Goal: Task Accomplishment & Management: Complete application form

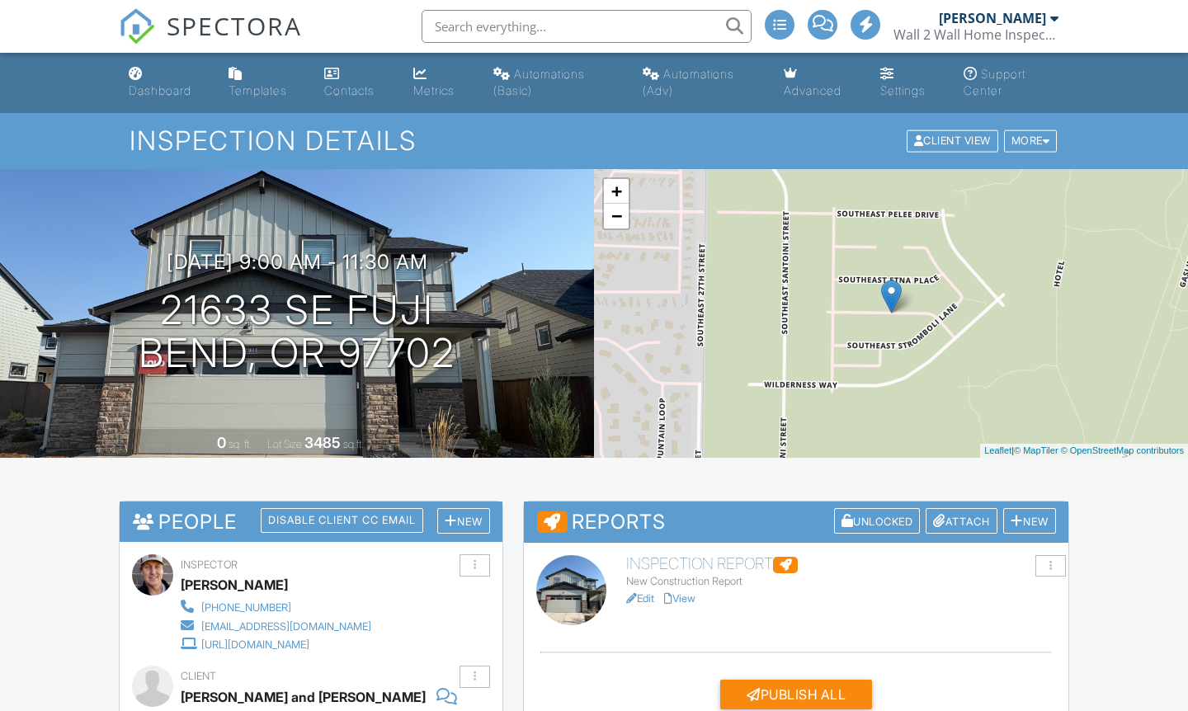
scroll to position [225, 0]
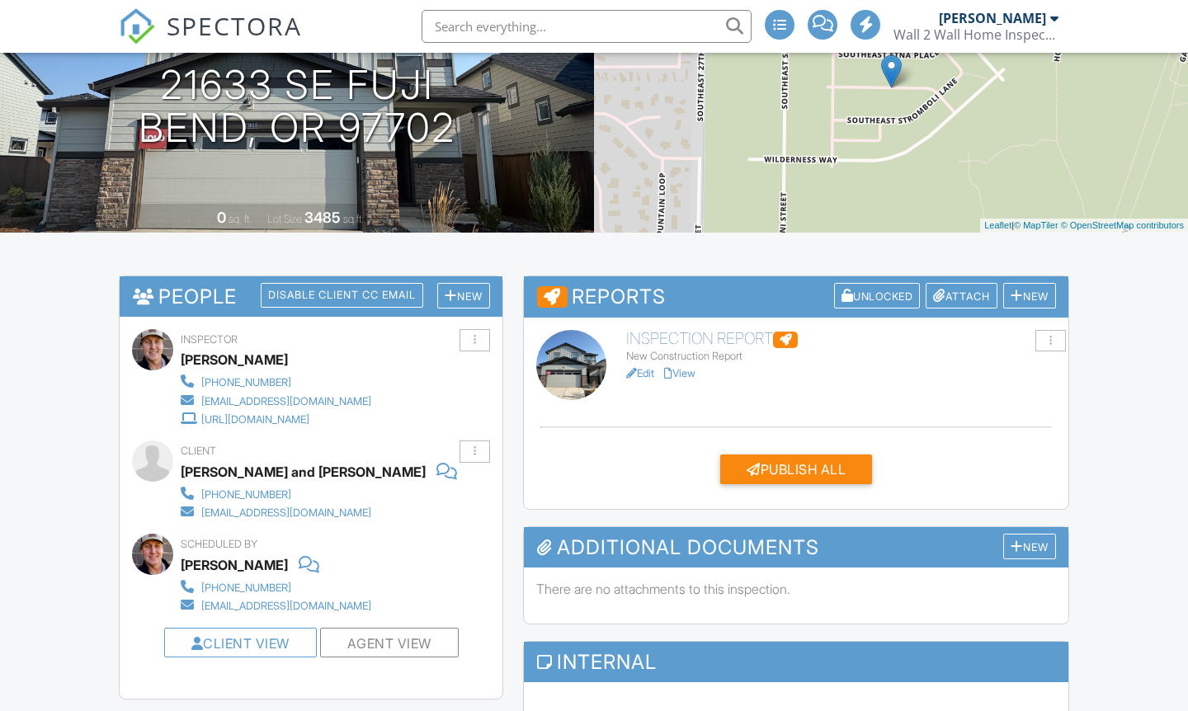
click at [691, 373] on link "View" at bounding box center [679, 373] width 31 height 12
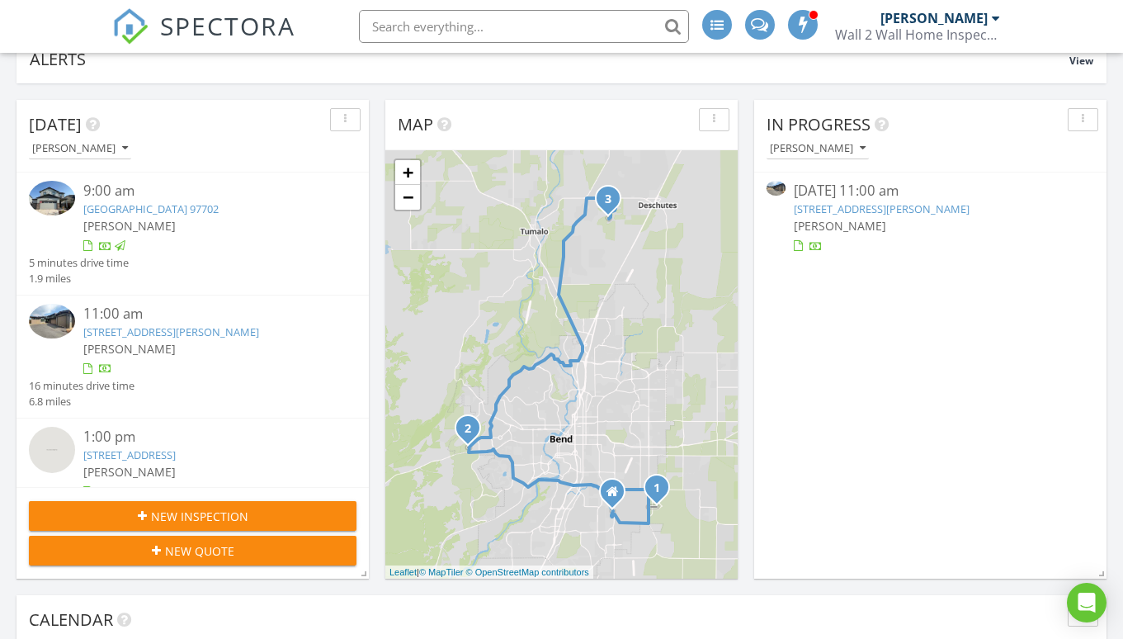
scroll to position [148, 0]
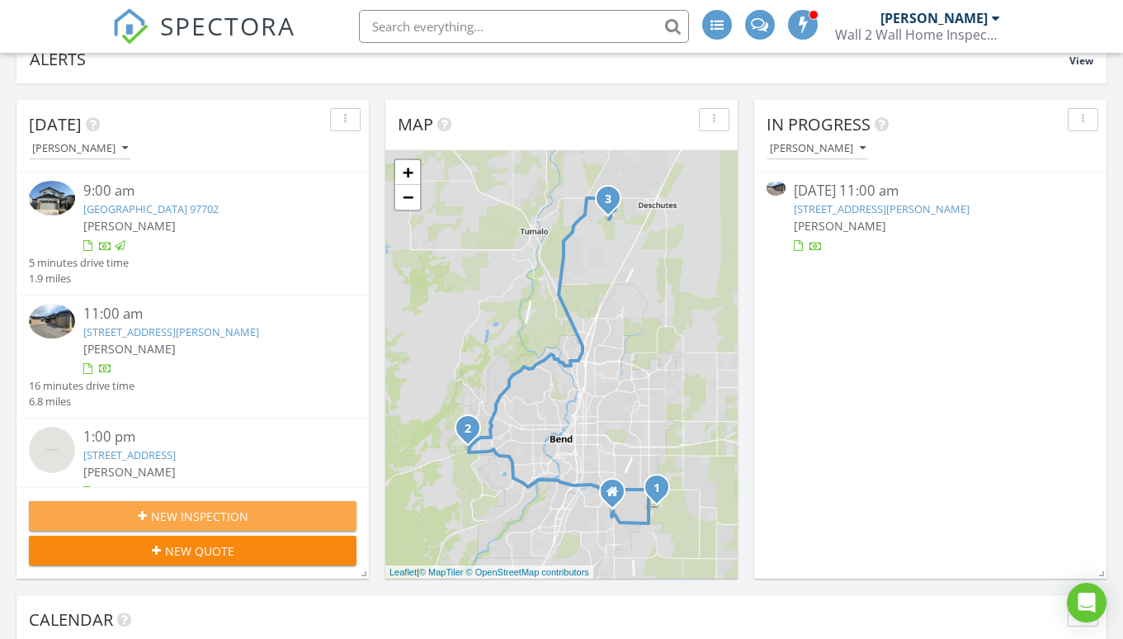
click at [256, 521] on div "New Inspection" at bounding box center [192, 515] width 301 height 17
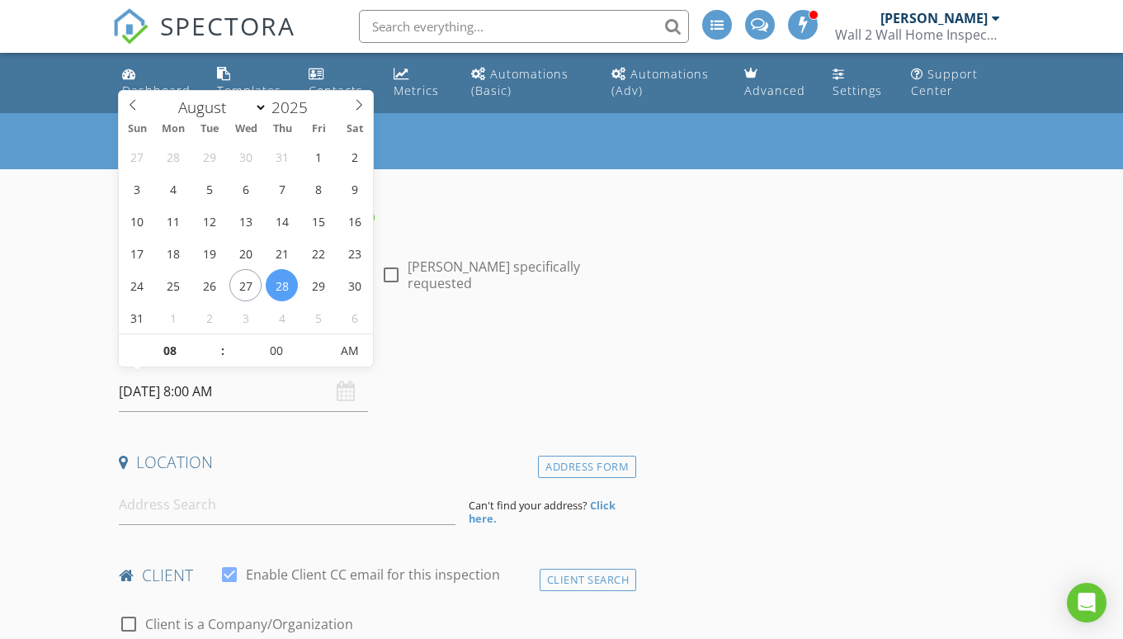
click at [155, 382] on input "08/28/2025 8:00 AM" at bounding box center [243, 391] width 249 height 40
select select "8"
type input "09/01/2025 8:00 AM"
type input "09"
type input "09/01/2025 9:00 AM"
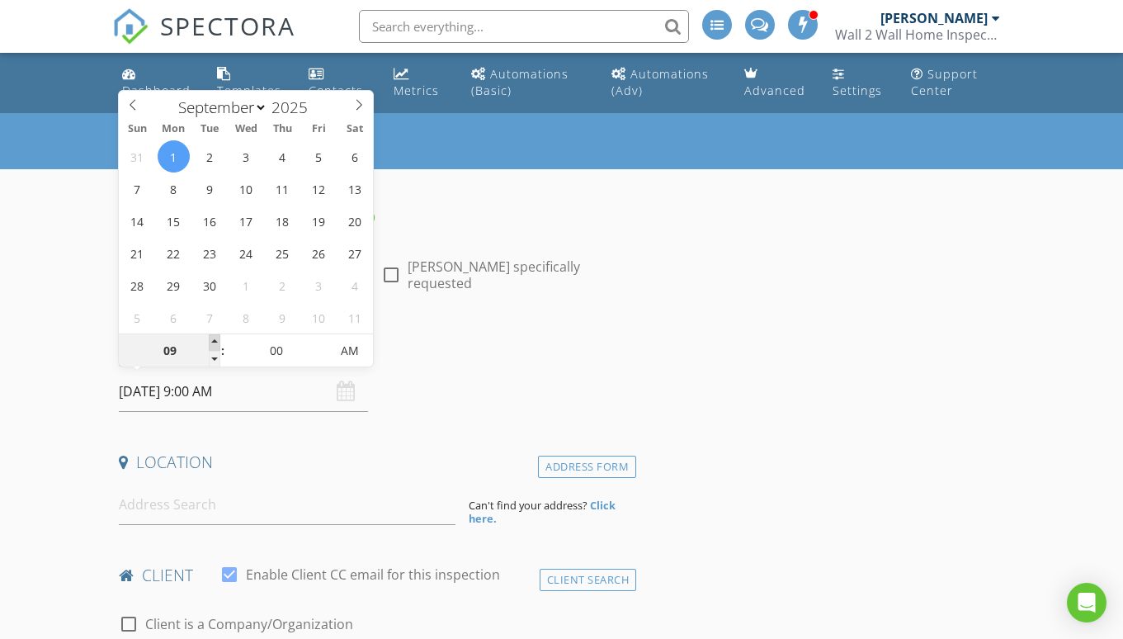
click at [215, 345] on span at bounding box center [215, 342] width 12 height 17
type input "10"
type input "09/01/2025 10:00 AM"
click at [215, 345] on span at bounding box center [215, 342] width 12 height 17
type input "11"
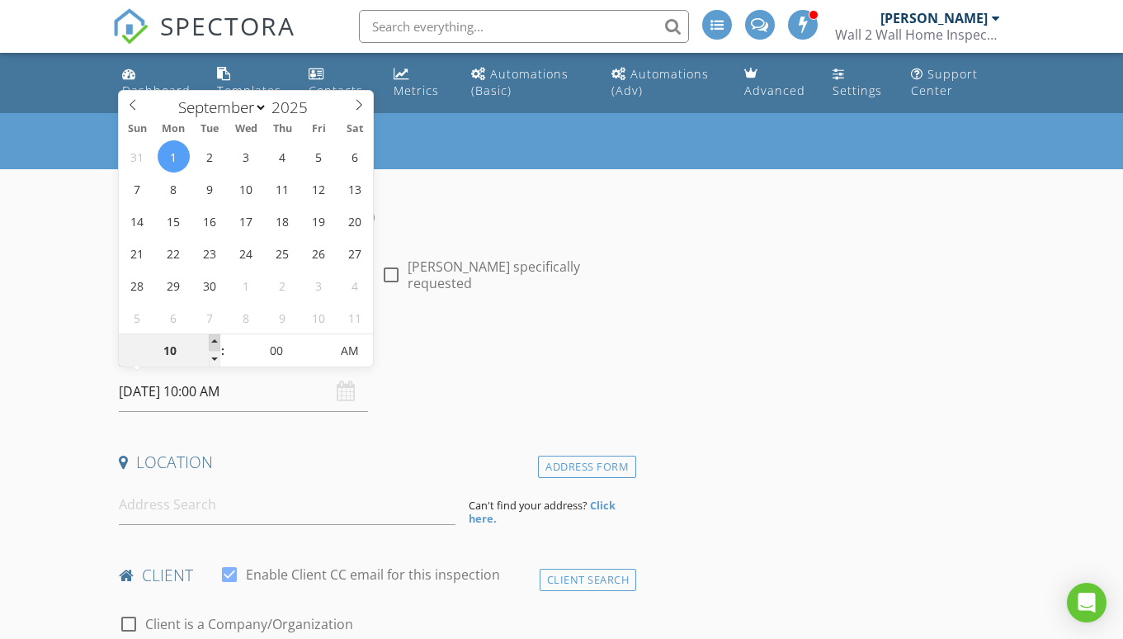
type input "09/01/2025 11:00 AM"
click at [215, 345] on span at bounding box center [215, 342] width 12 height 17
type input "05"
type input "09/01/2025 11:05 AM"
click at [324, 340] on span at bounding box center [322, 342] width 12 height 17
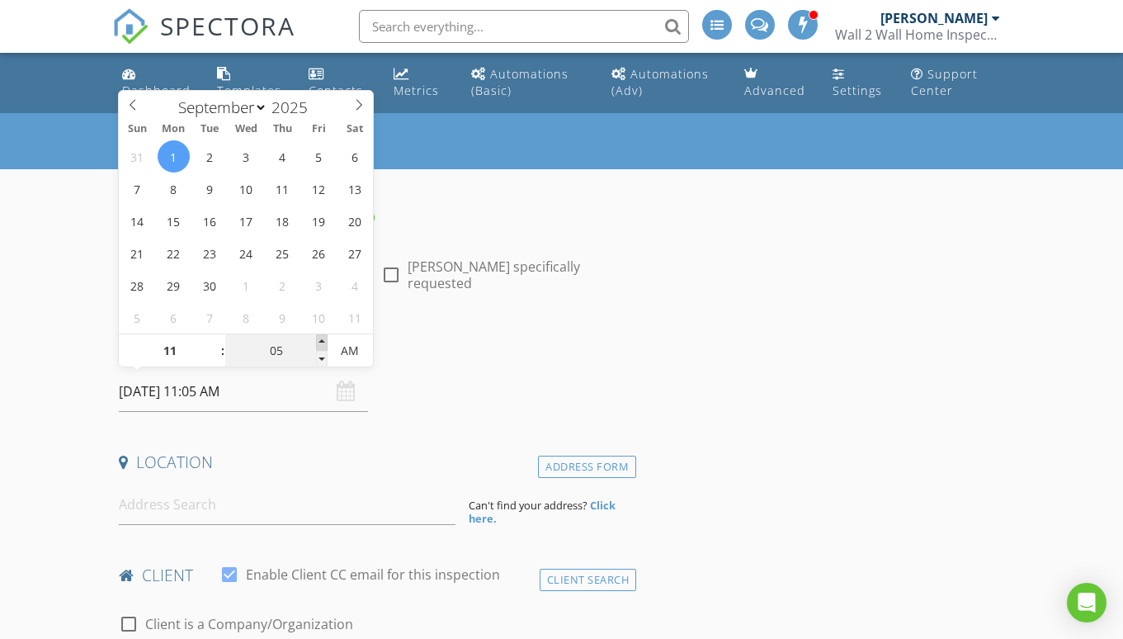
type input "10"
type input "09/01/2025 11:10 AM"
click at [324, 340] on span at bounding box center [322, 342] width 12 height 17
type input "15"
type input "09/01/2025 11:15 AM"
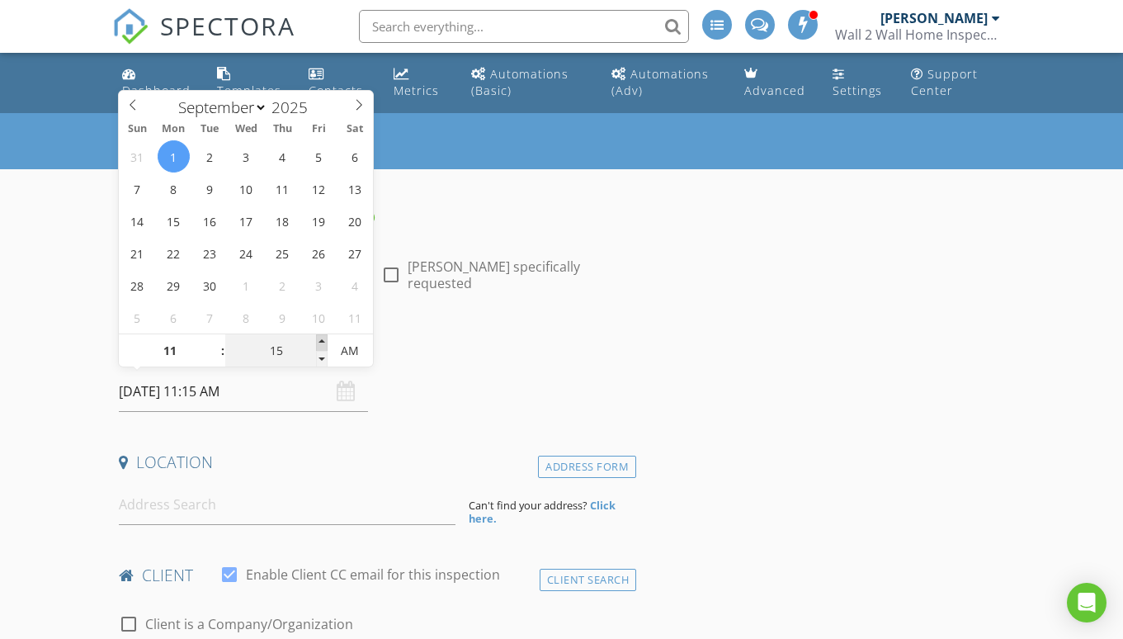
click at [324, 340] on span at bounding box center [322, 342] width 12 height 17
type input "20"
type input "09/01/2025 11:20 AM"
click at [324, 340] on span at bounding box center [322, 342] width 12 height 17
type input "25"
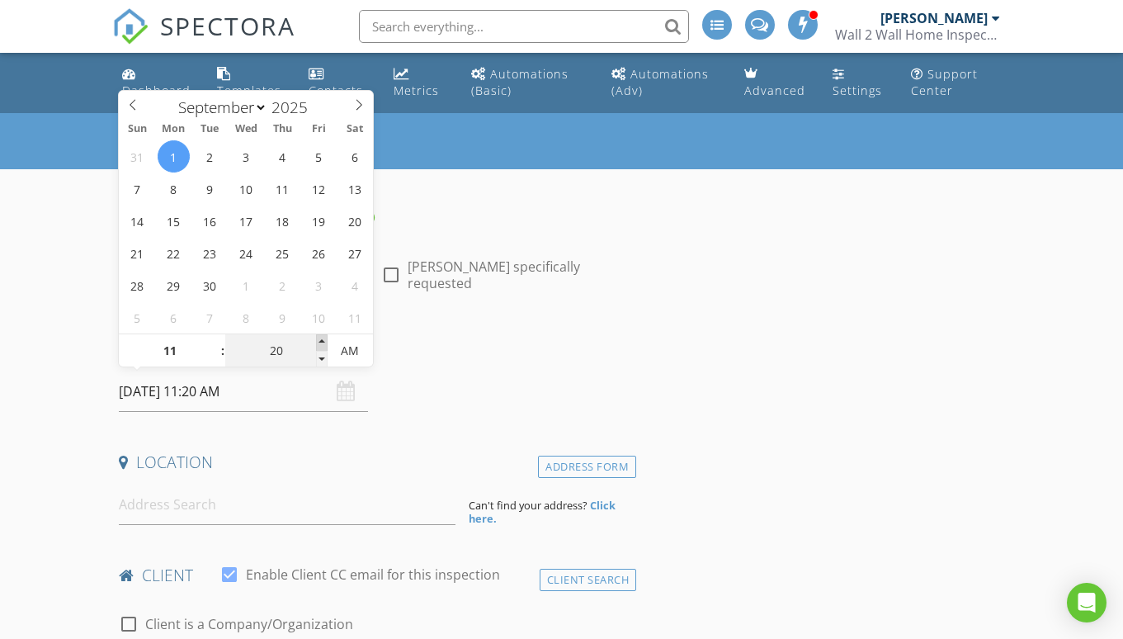
type input "09/01/2025 11:25 AM"
click at [324, 340] on span at bounding box center [322, 342] width 12 height 17
type input "30"
type input "09/01/2025 11:30 AM"
click at [324, 340] on span at bounding box center [322, 342] width 12 height 17
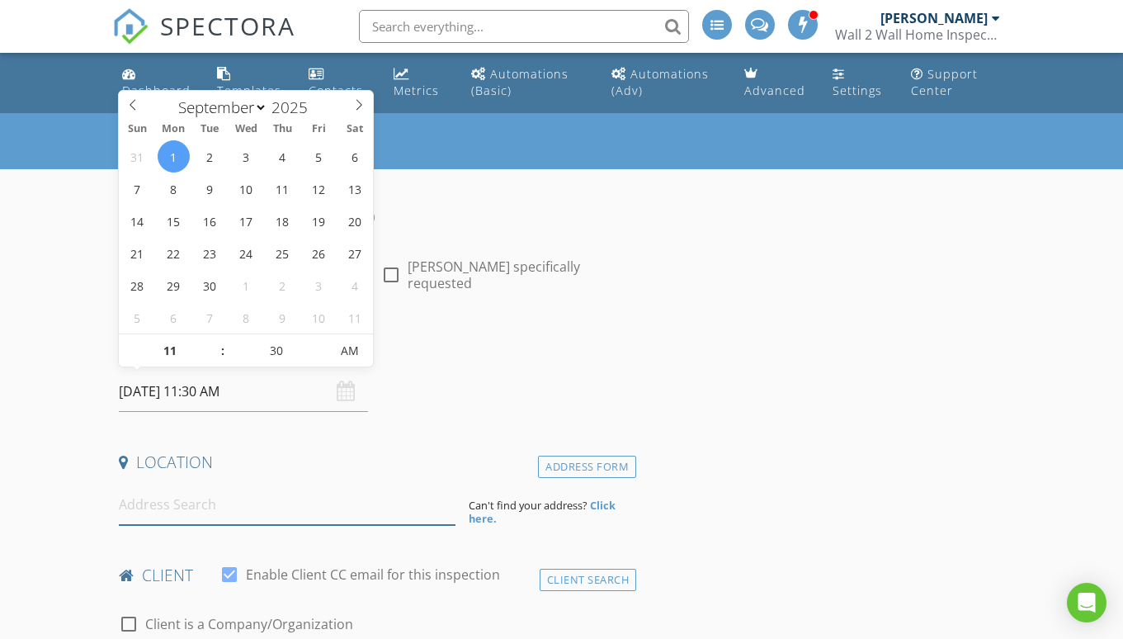
click at [196, 510] on input at bounding box center [287, 504] width 336 height 40
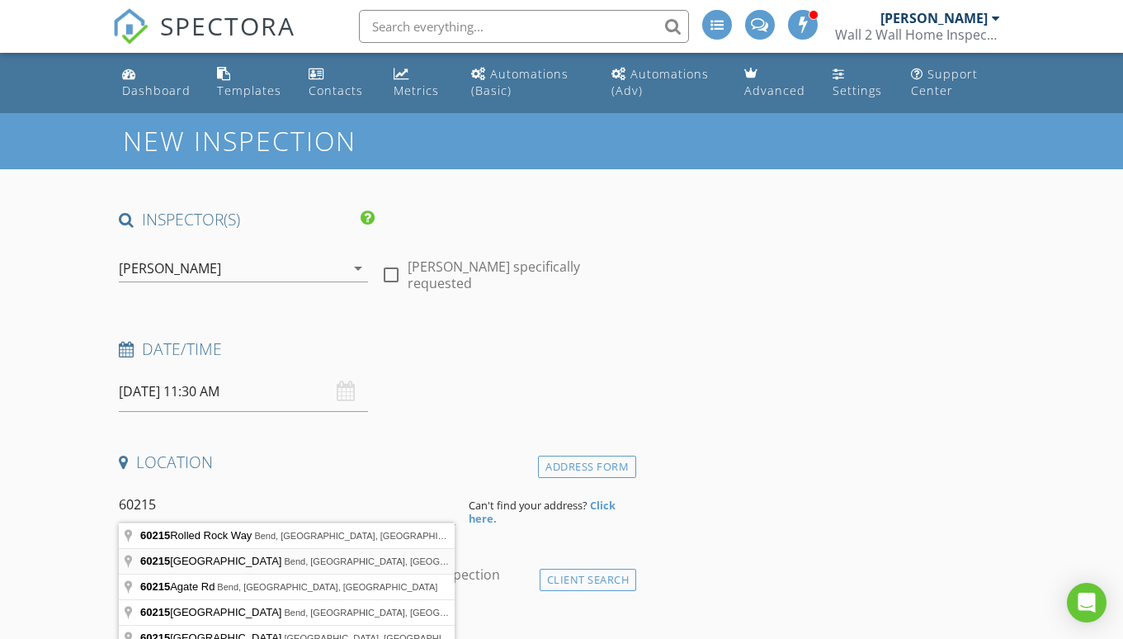
type input "60215 Cheyenne Road, Bend, OR, USA"
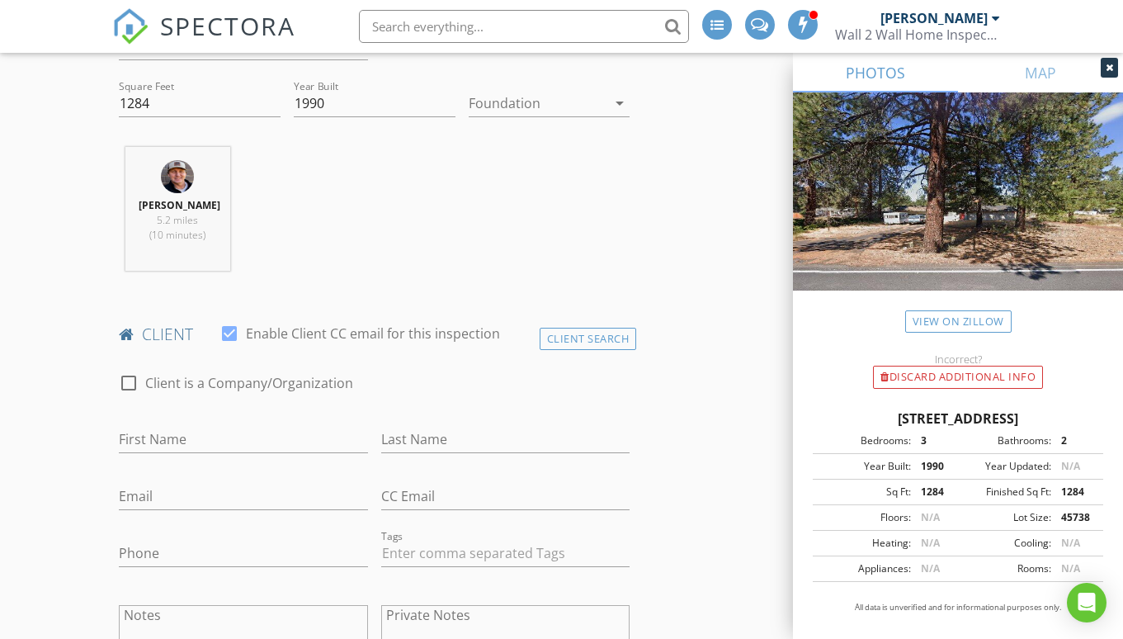
scroll to position [580, 0]
click at [592, 342] on div "Client Search" at bounding box center [588, 337] width 97 height 22
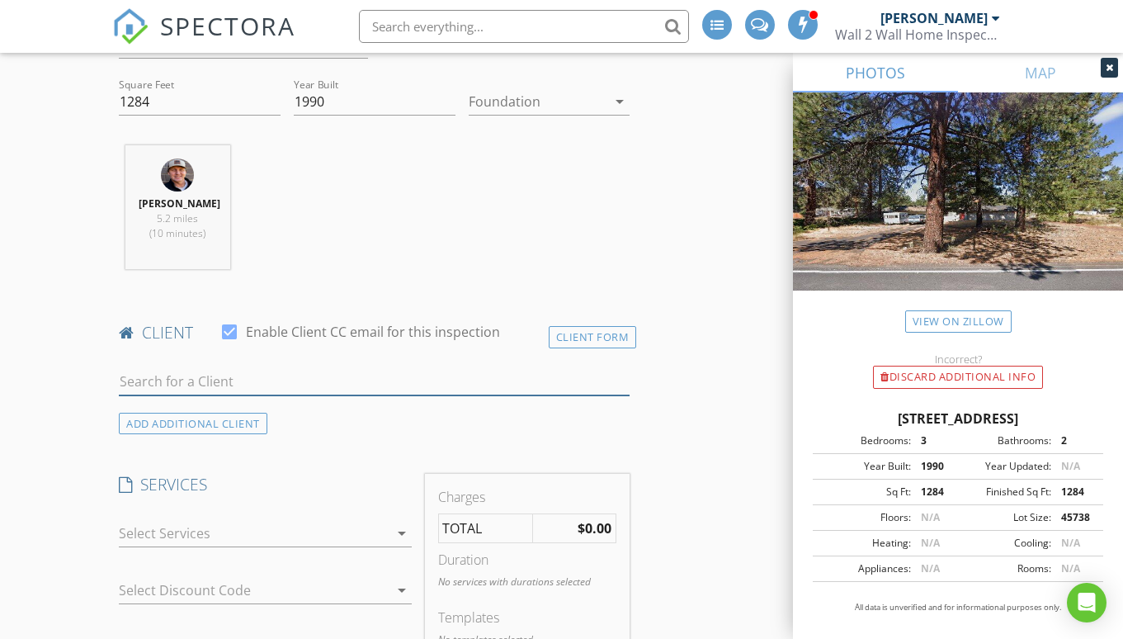
click at [266, 383] on input "text" at bounding box center [374, 381] width 511 height 27
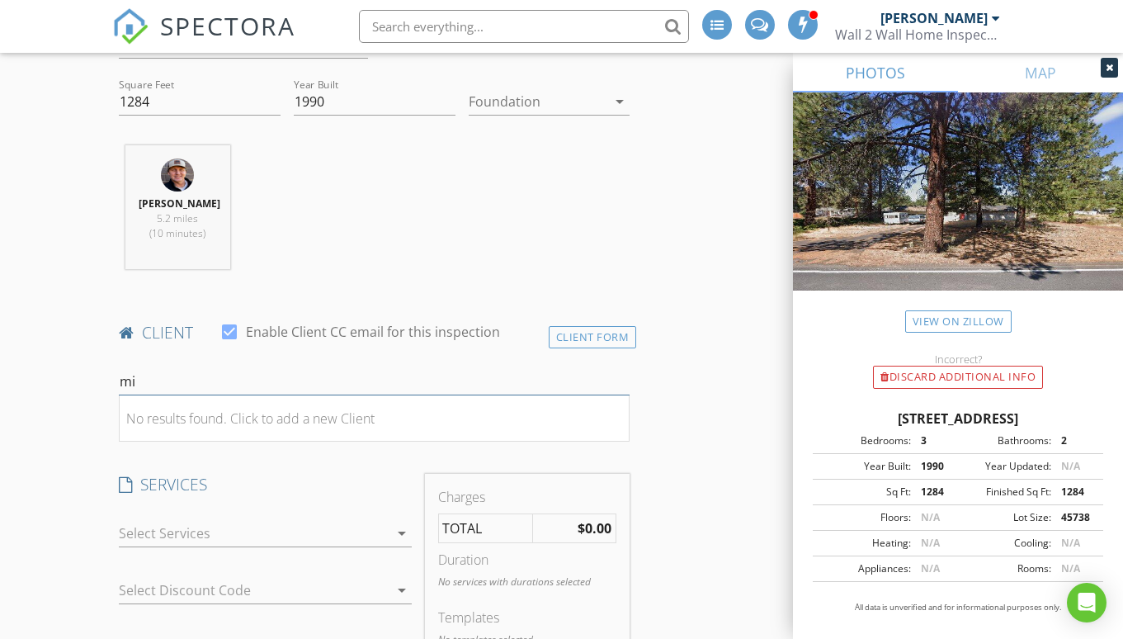
type input "m"
click at [565, 336] on div "Client Form" at bounding box center [593, 337] width 88 height 22
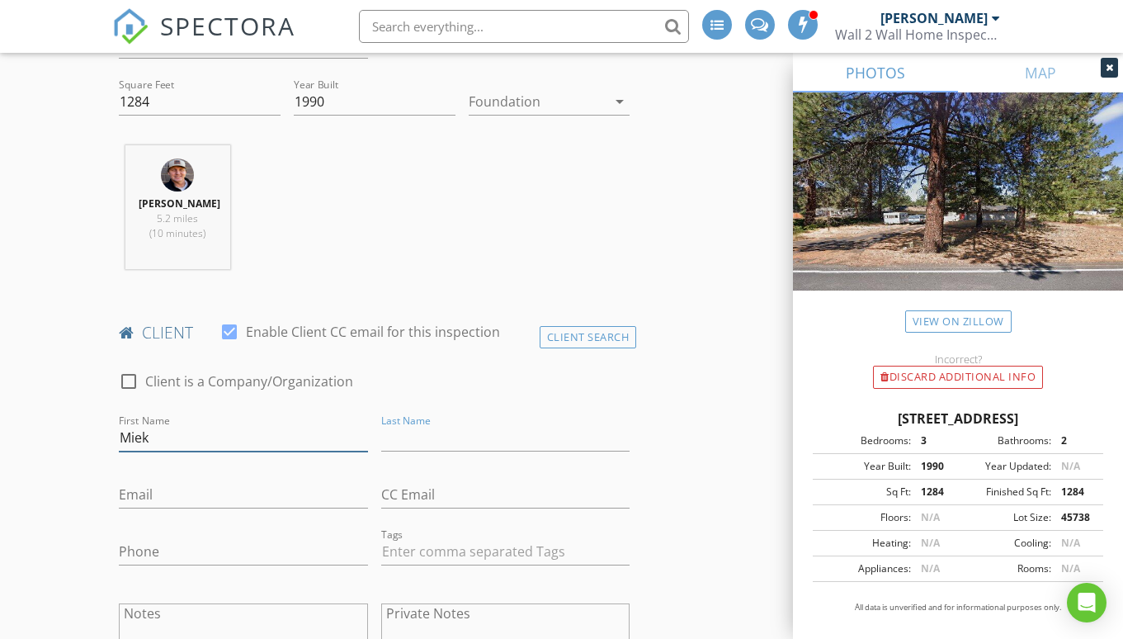
click at [166, 434] on input "Miek" at bounding box center [243, 437] width 249 height 27
type input "Mike"
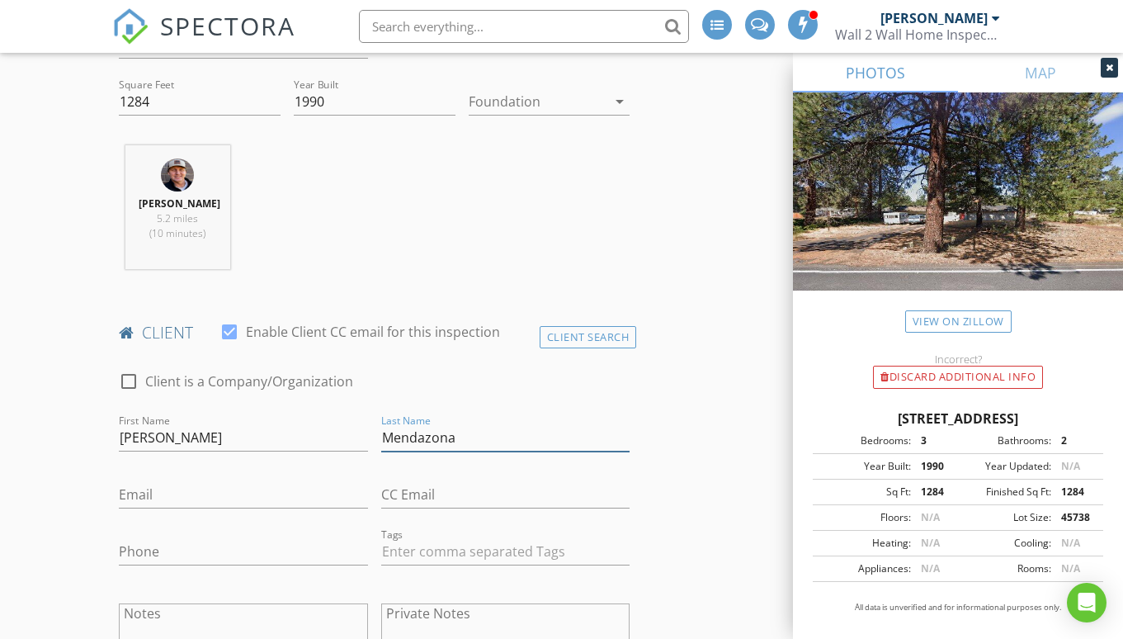
type input "Mendazona"
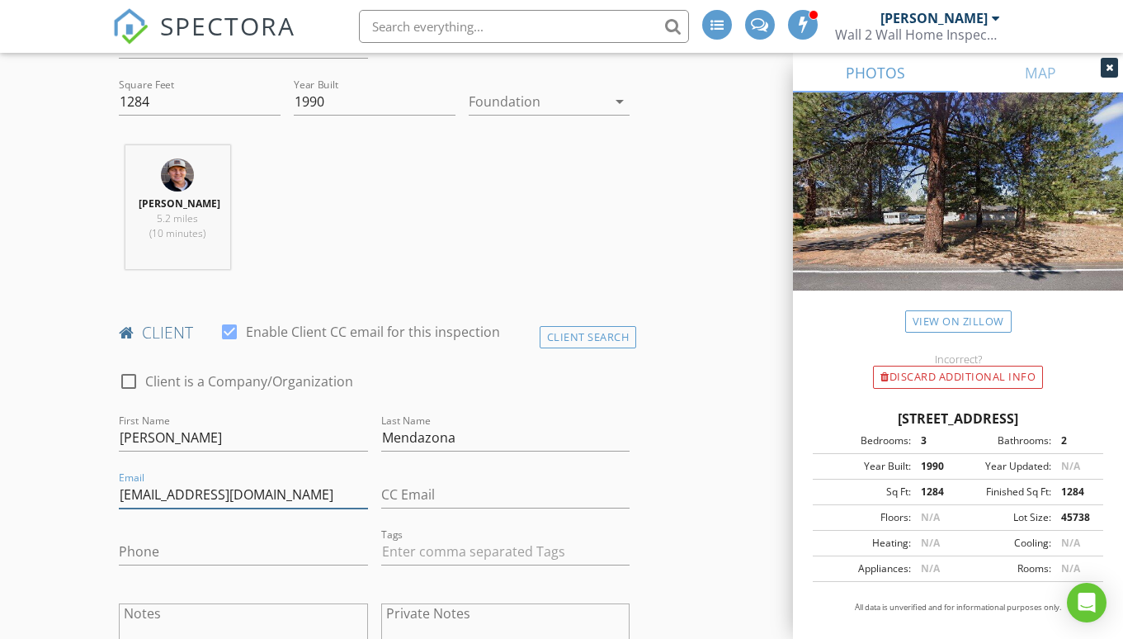
type input "hometowndrugsmadras@gmail.com"
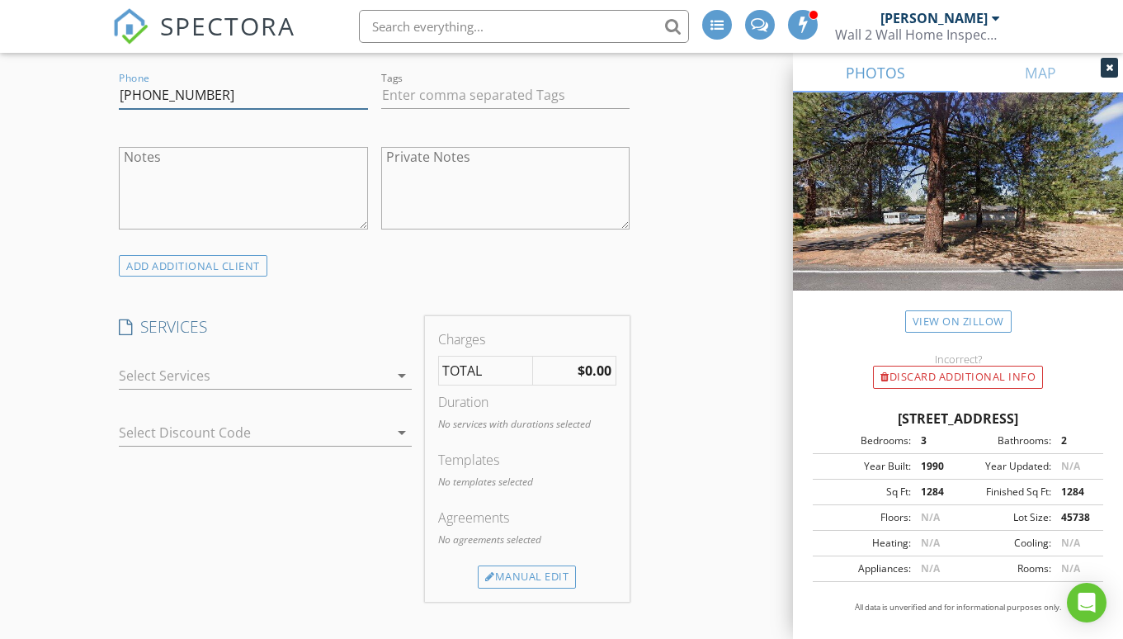
scroll to position [1059, 0]
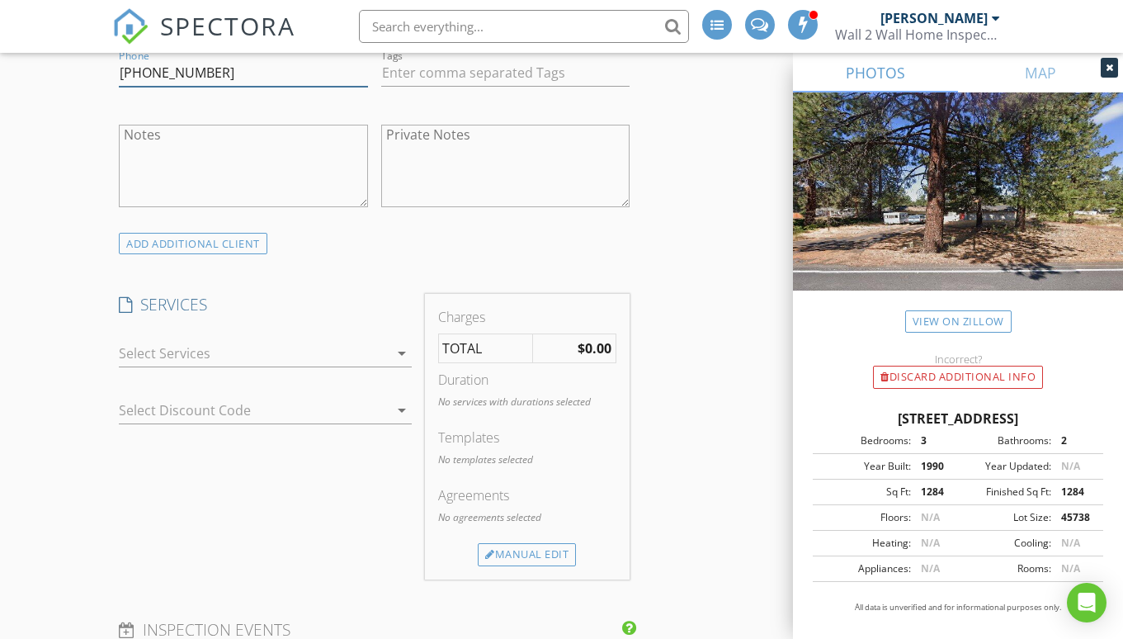
type input "541-325-1059"
click at [399, 348] on icon "arrow_drop_down" at bounding box center [402, 353] width 20 height 20
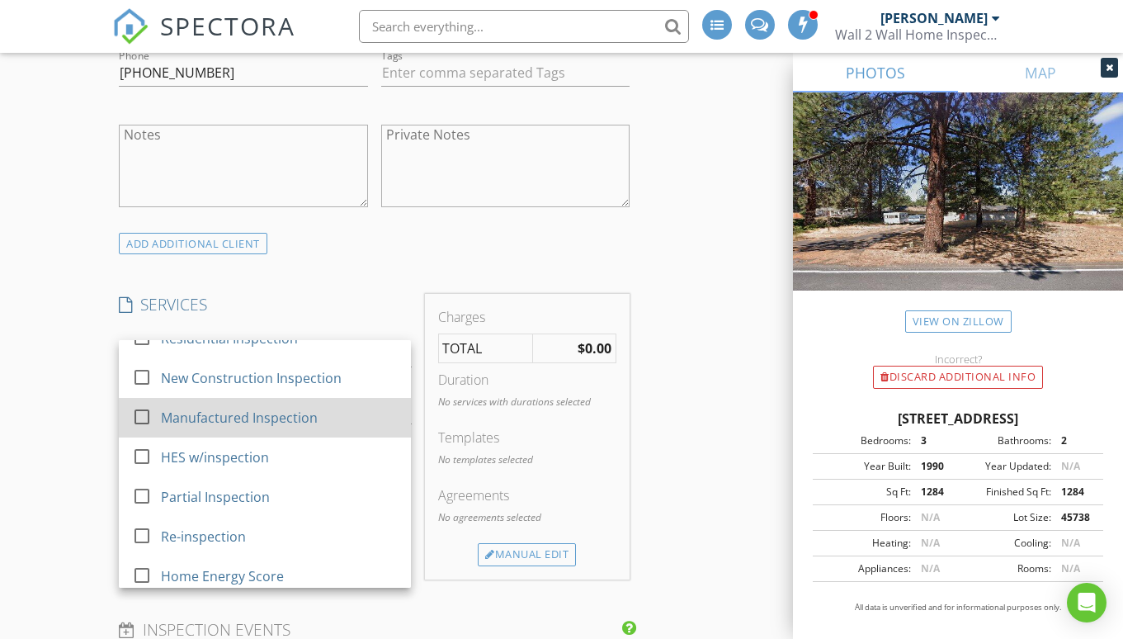
scroll to position [74, 0]
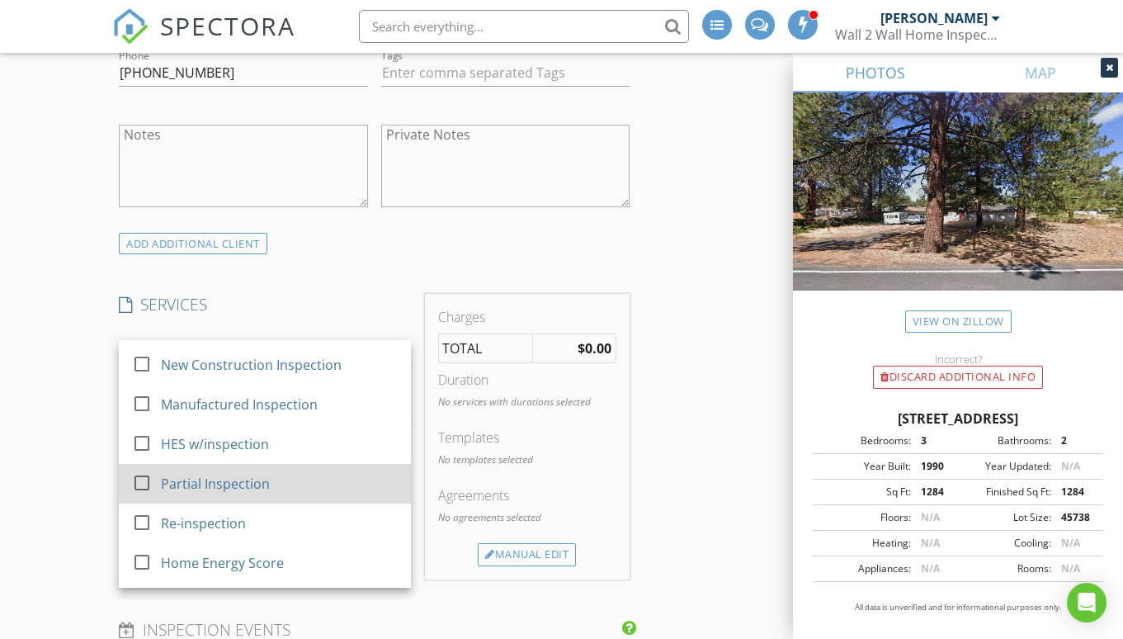
click at [207, 483] on div "Partial Inspection" at bounding box center [215, 484] width 109 height 20
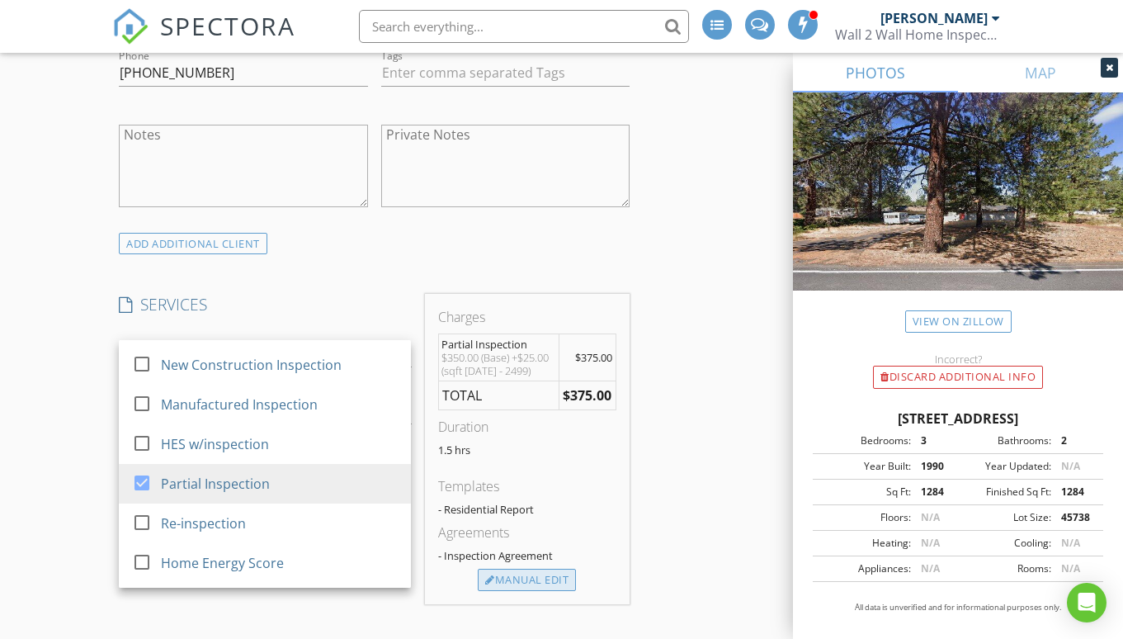
click at [526, 590] on div "Manual Edit" at bounding box center [527, 579] width 98 height 23
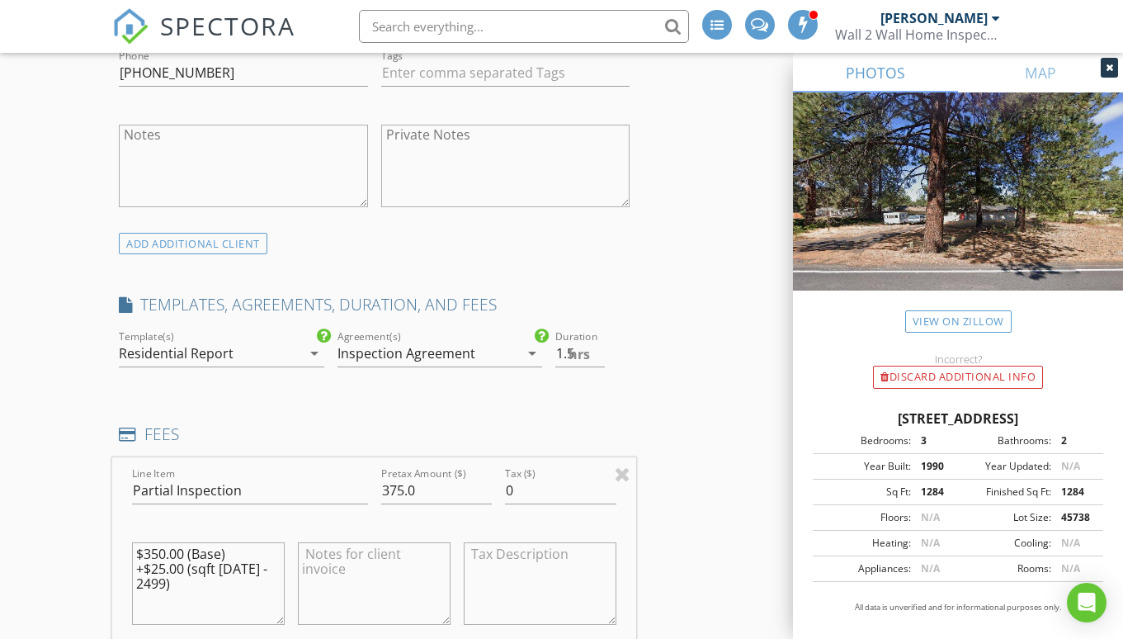
click at [339, 551] on textarea at bounding box center [374, 583] width 153 height 83
type textarea "P"
type textarea "Attic, Crawl space & HVAC only"
drag, startPoint x: 435, startPoint y: 483, endPoint x: 318, endPoint y: 484, distance: 116.3
click at [318, 484] on div "Line Item Partial Inspection Pretax Amount ($) 375.0 Tax ($) 0 $350.00 (Base) +…" at bounding box center [374, 556] width 524 height 199
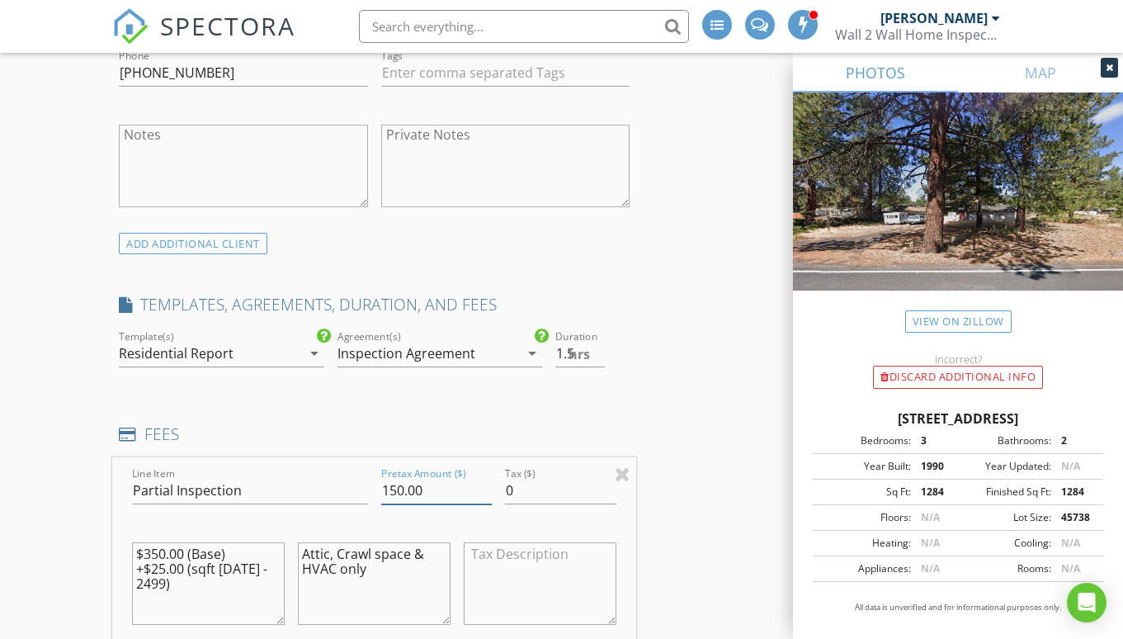
type input "150.00"
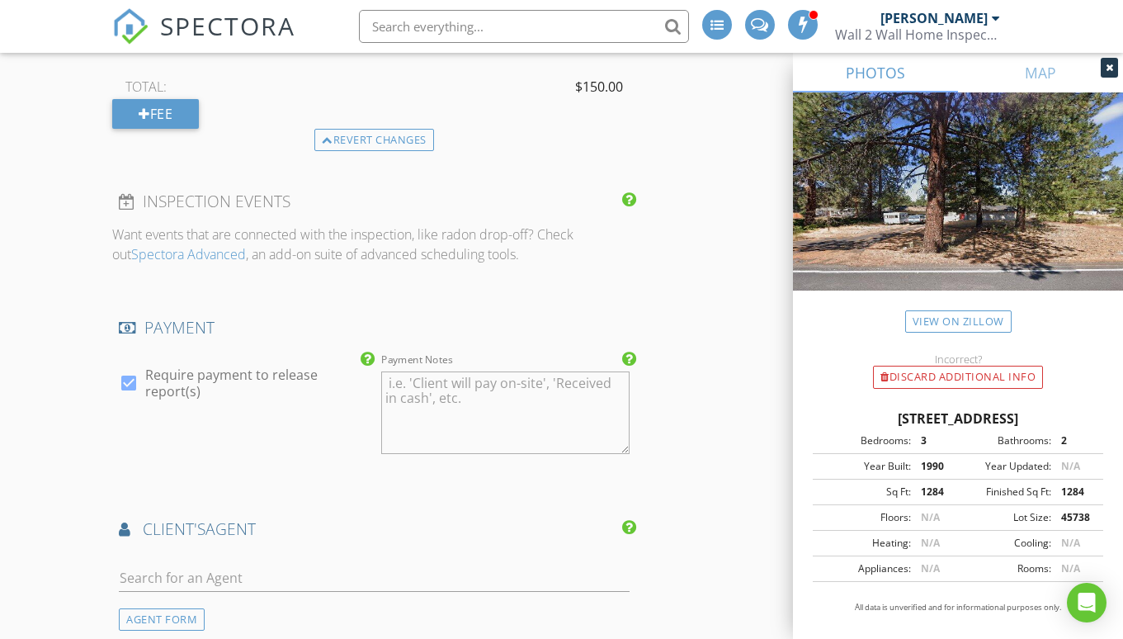
scroll to position [1713, 0]
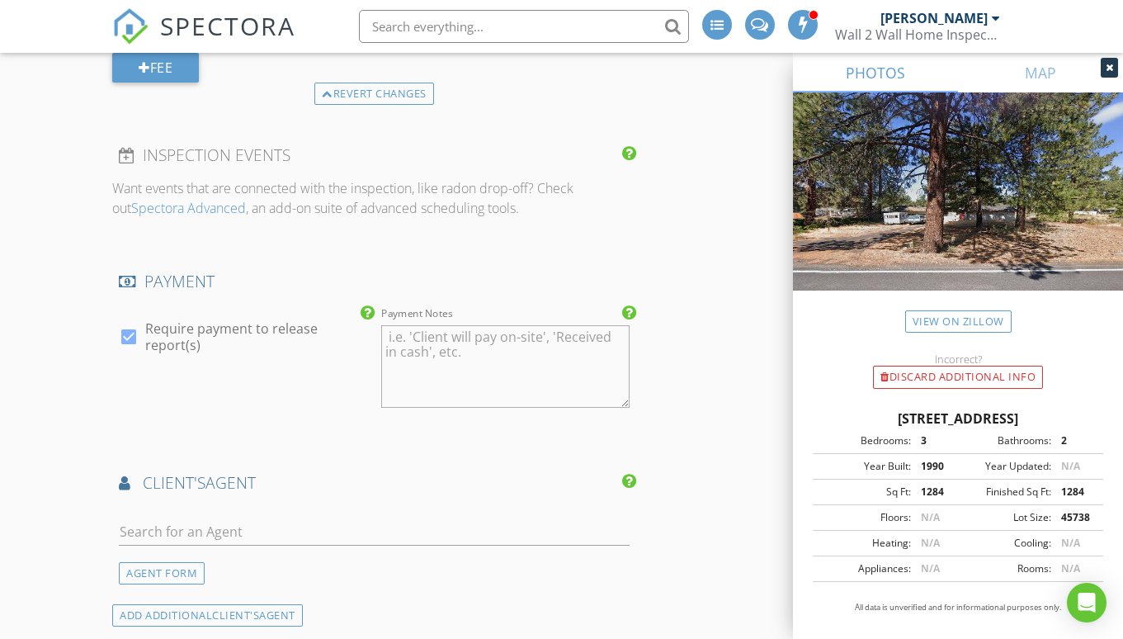
click at [289, 540] on div at bounding box center [374, 540] width 511 height 44
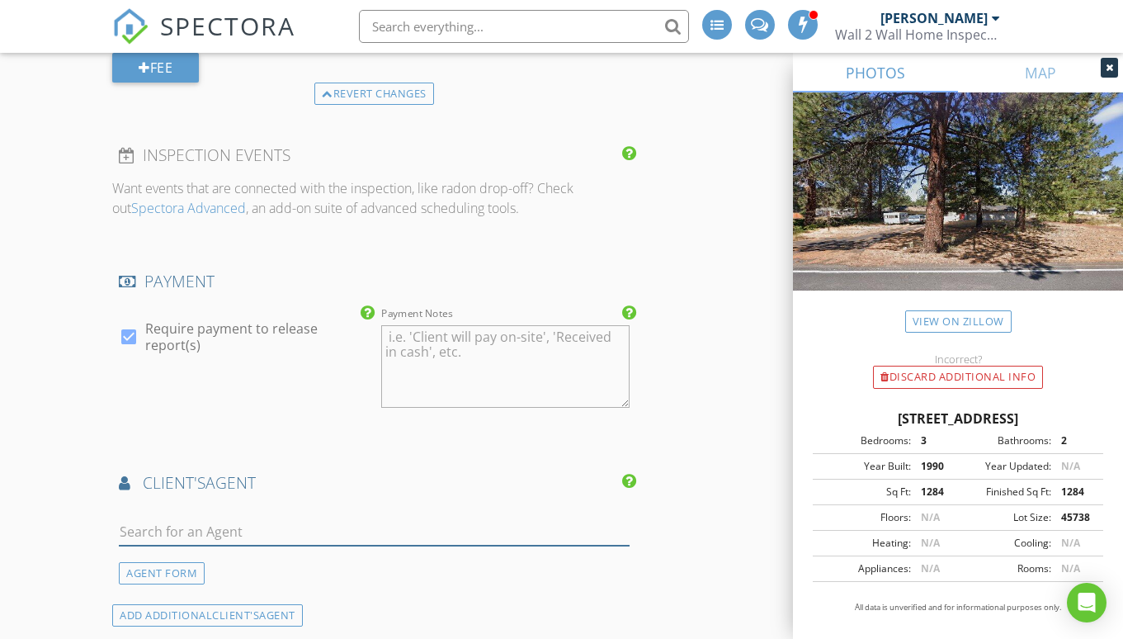
click at [289, 530] on input "text" at bounding box center [374, 531] width 511 height 27
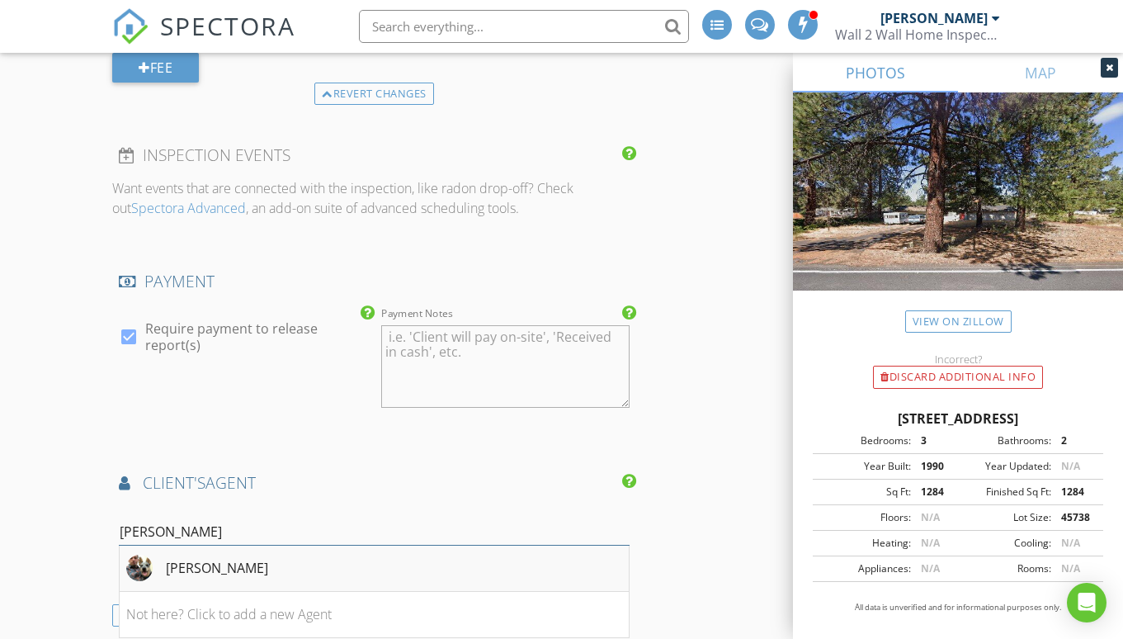
type input "spence"
click at [268, 554] on div "Spencer Brennan" at bounding box center [197, 567] width 142 height 26
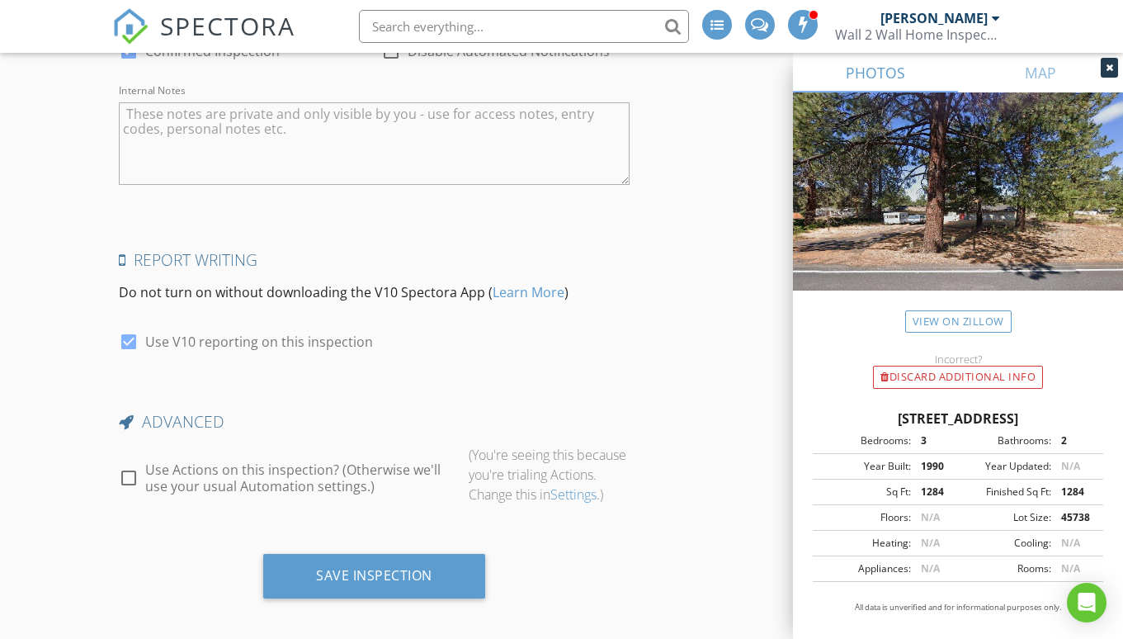
scroll to position [3024, 0]
click at [133, 471] on div at bounding box center [129, 478] width 28 height 28
checkbox input "true"
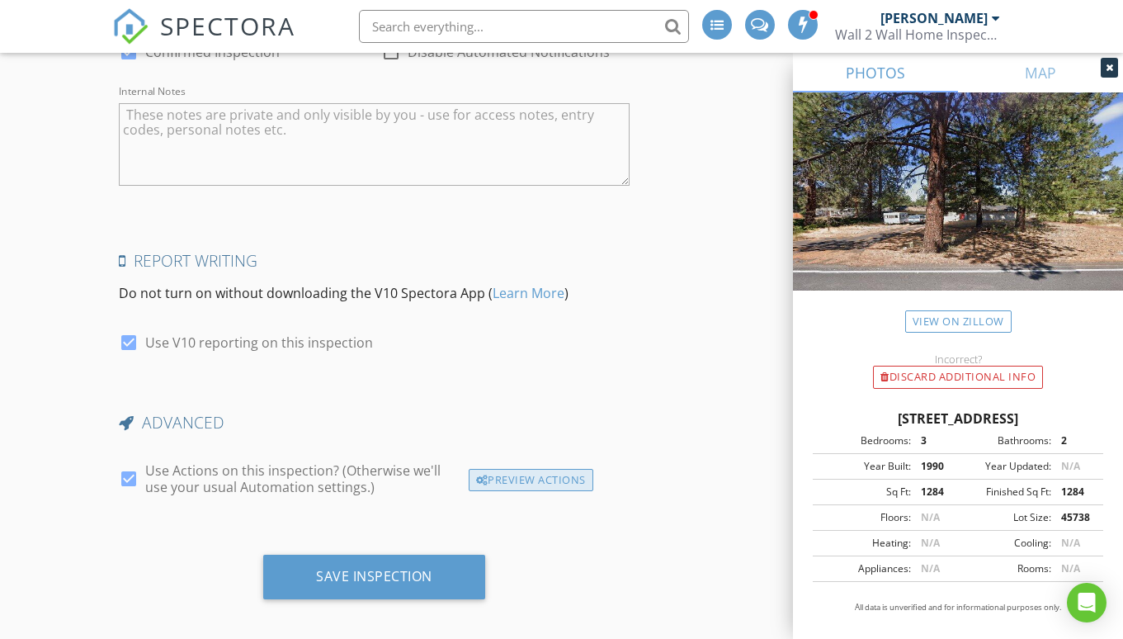
click at [497, 473] on div "Preview Actions" at bounding box center [531, 480] width 125 height 23
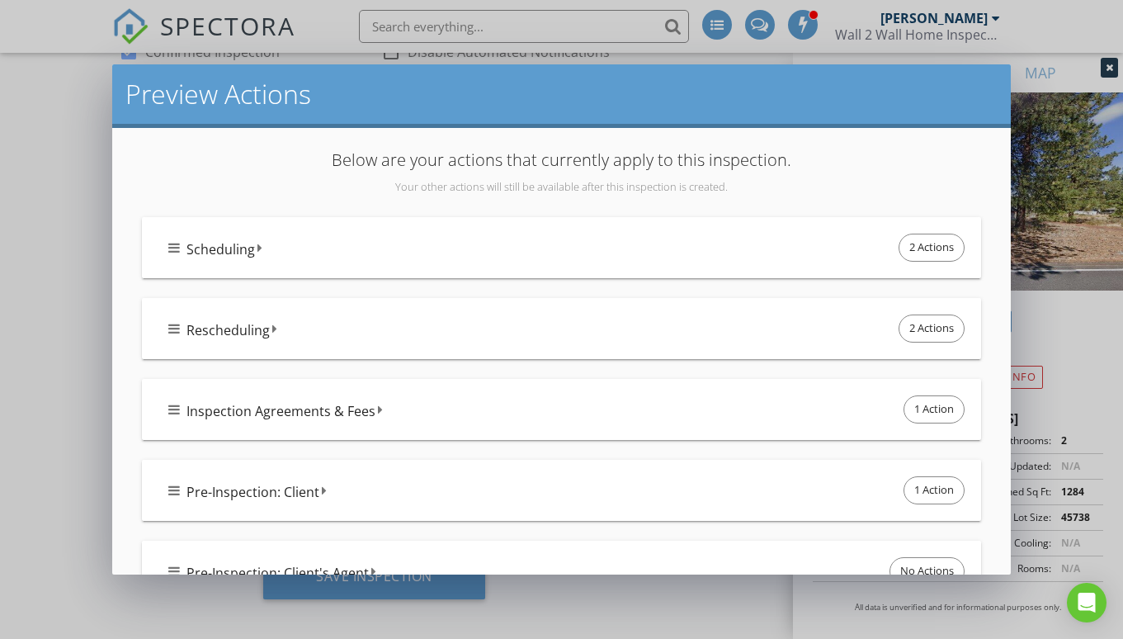
click at [770, 487] on div "Pre-Inspection: Client 1 Action" at bounding box center [567, 490] width 799 height 35
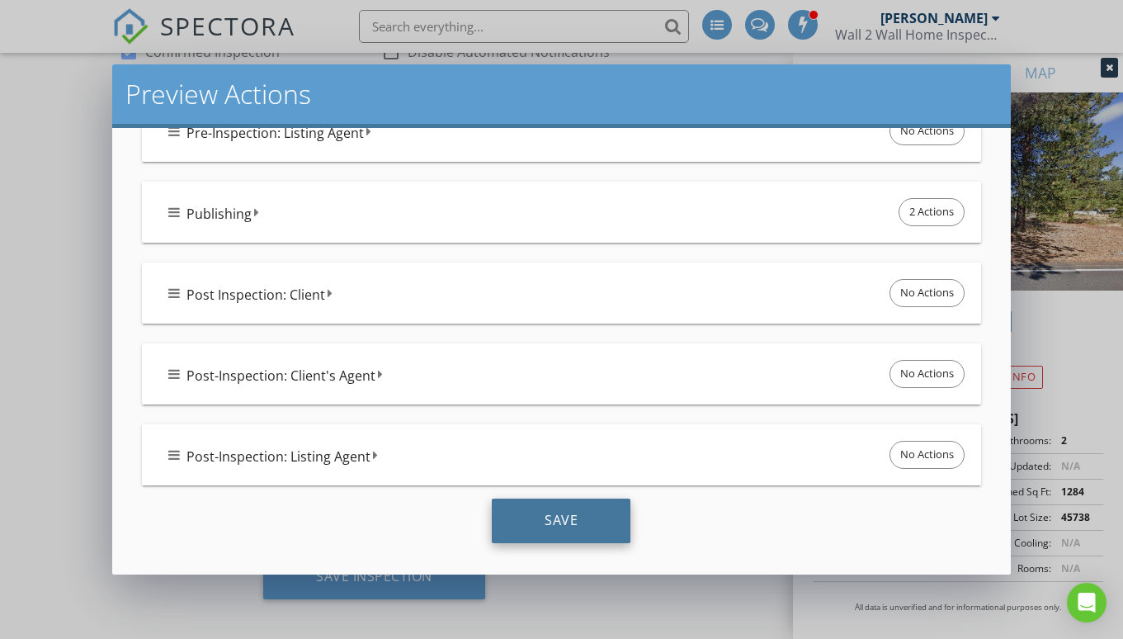
click at [573, 506] on div "Save" at bounding box center [561, 520] width 139 height 45
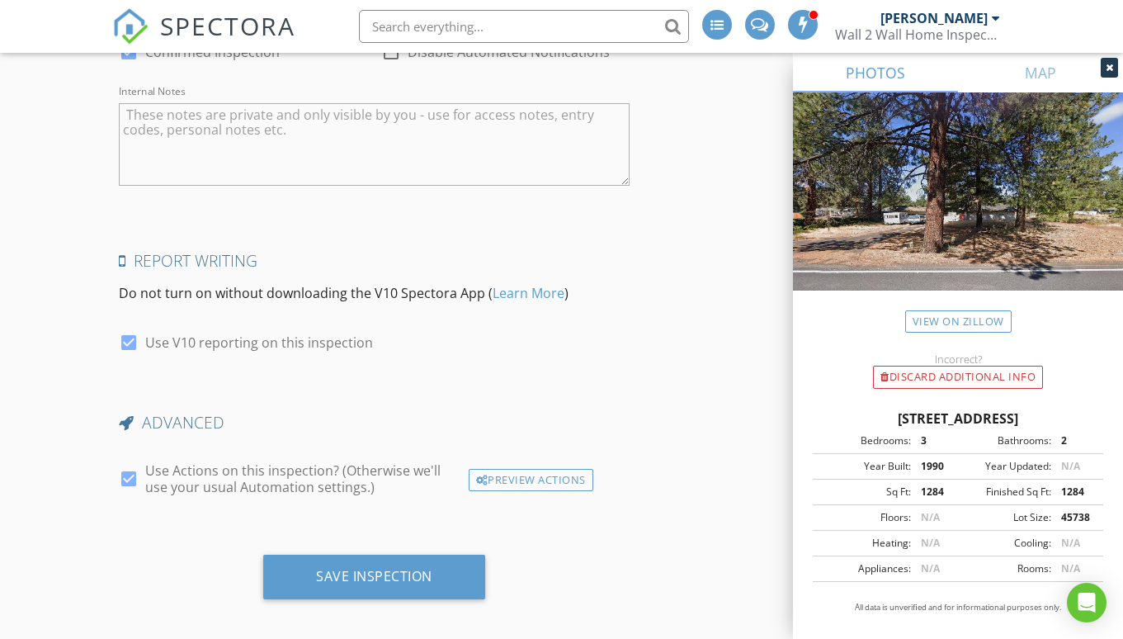
scroll to position [684, 0]
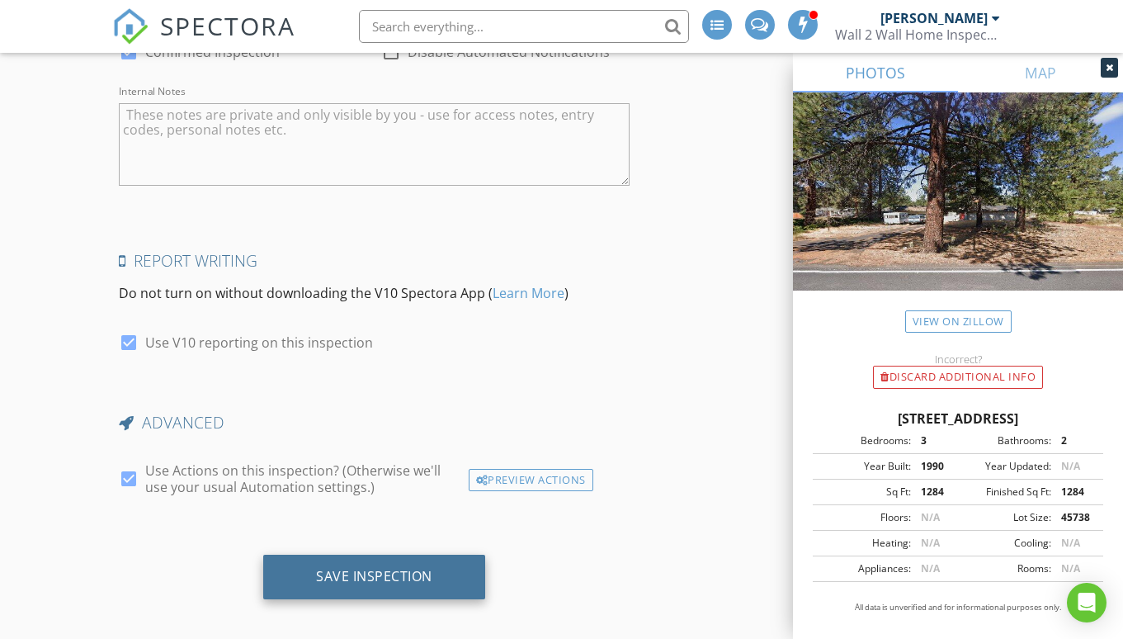
click at [433, 554] on div "Save Inspection" at bounding box center [374, 576] width 222 height 45
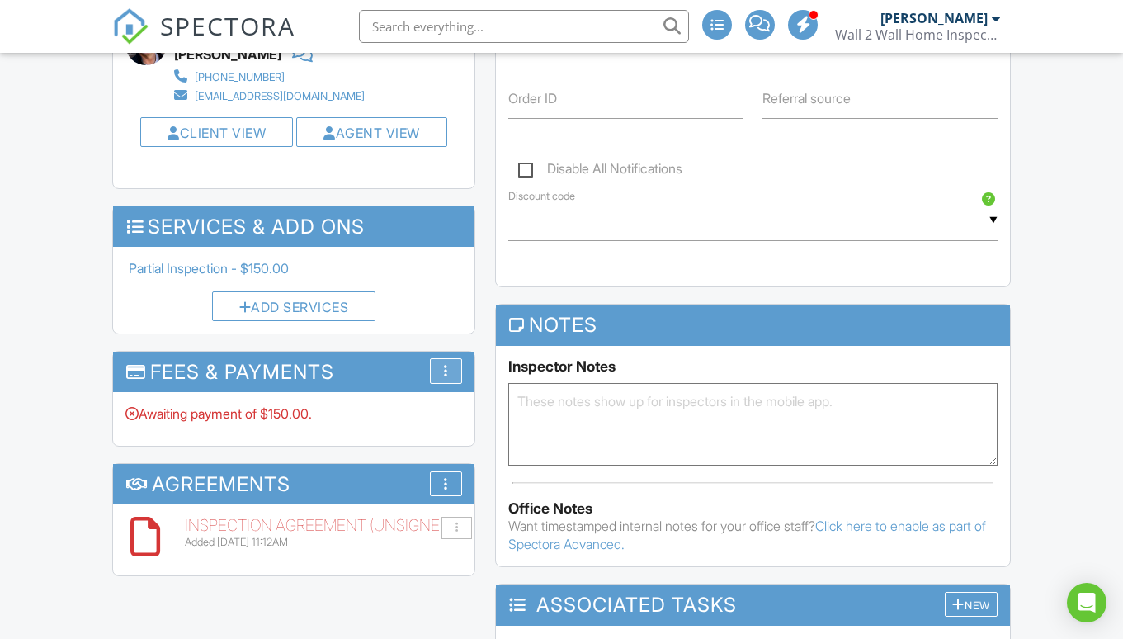
click at [442, 368] on div "More" at bounding box center [446, 371] width 32 height 26
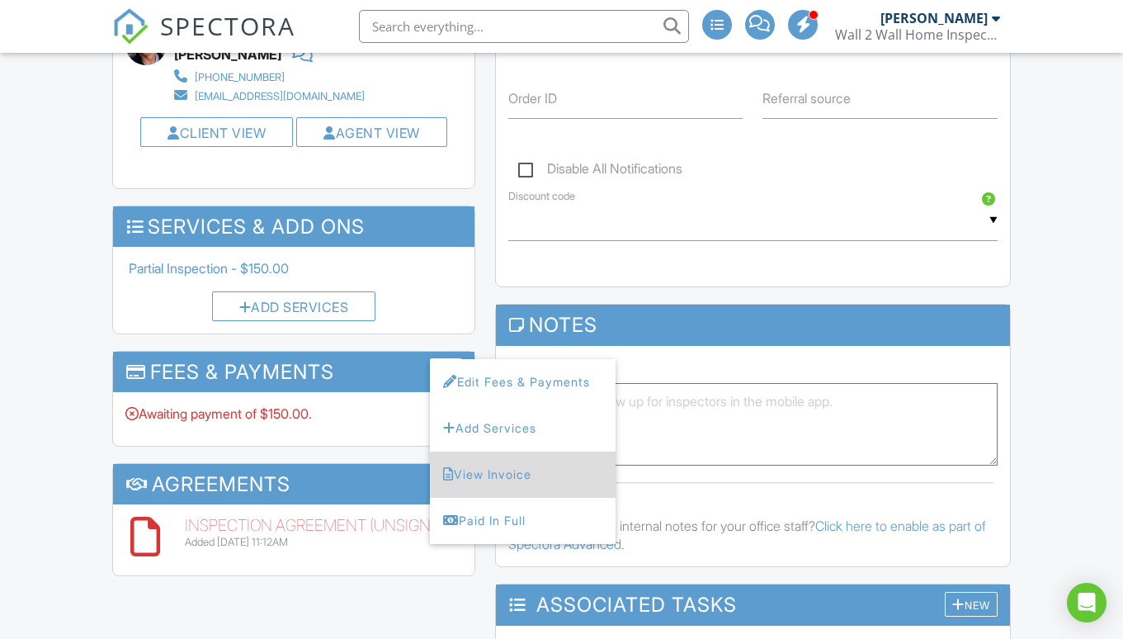
click at [464, 466] on li "View Invoice" at bounding box center [523, 474] width 186 height 46
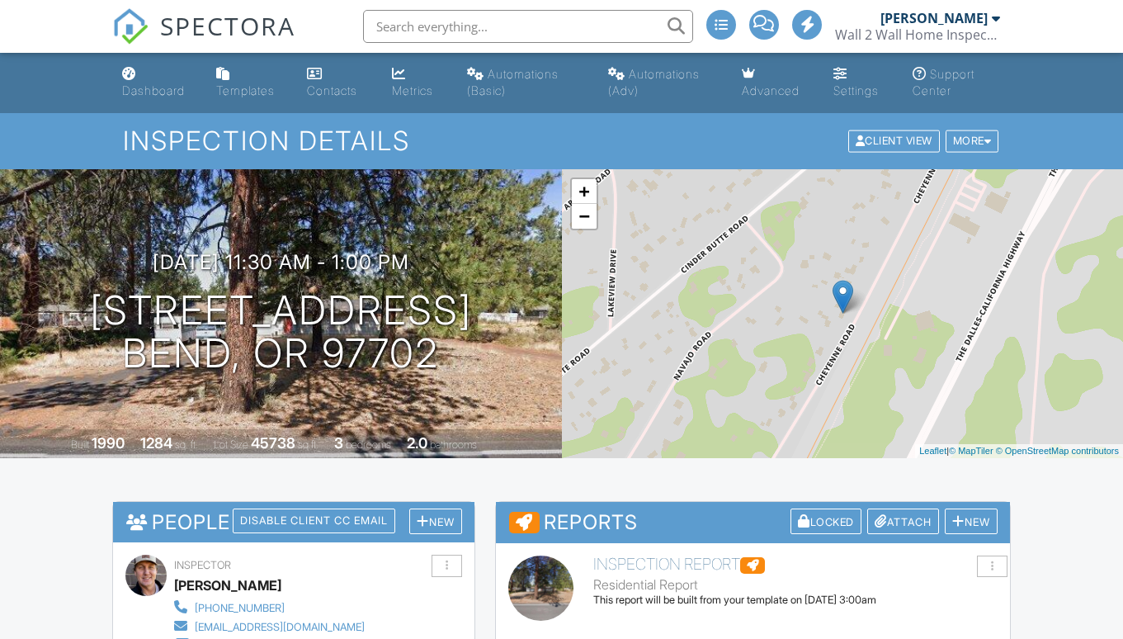
click at [152, 79] on link "Dashboard" at bounding box center [156, 82] width 81 height 47
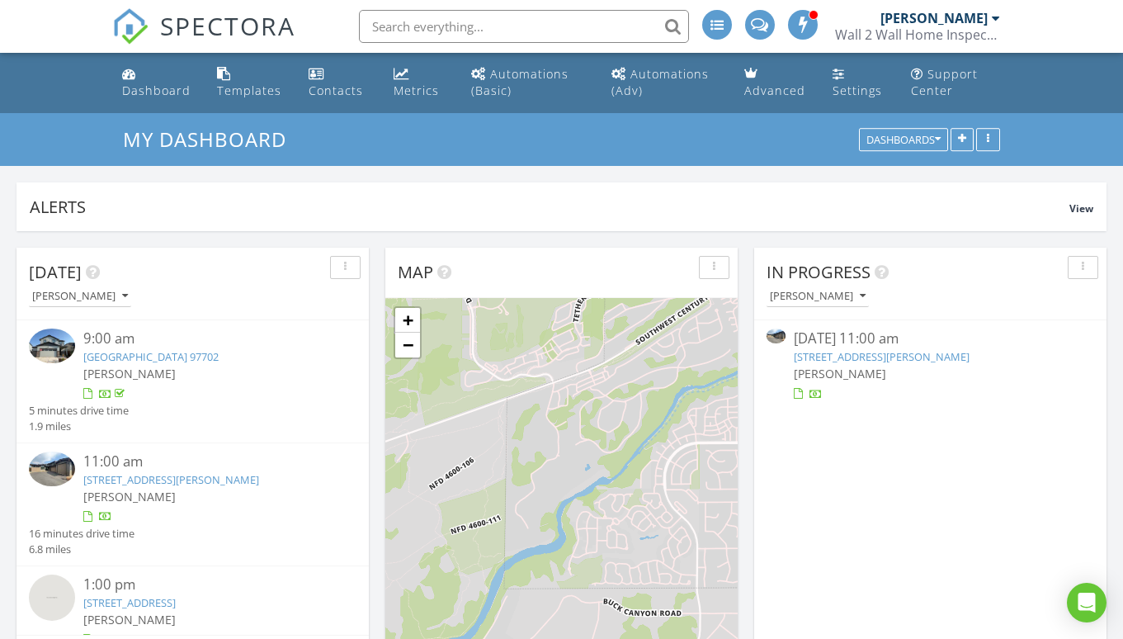
scroll to position [1502, 1124]
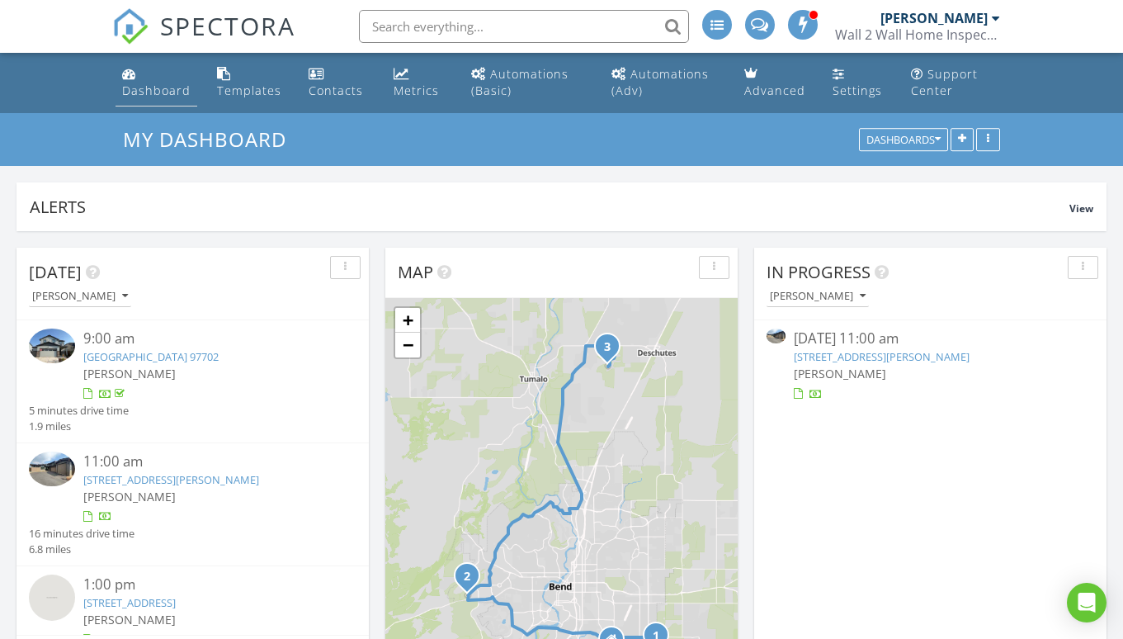
click at [149, 89] on div "Dashboard" at bounding box center [156, 91] width 68 height 16
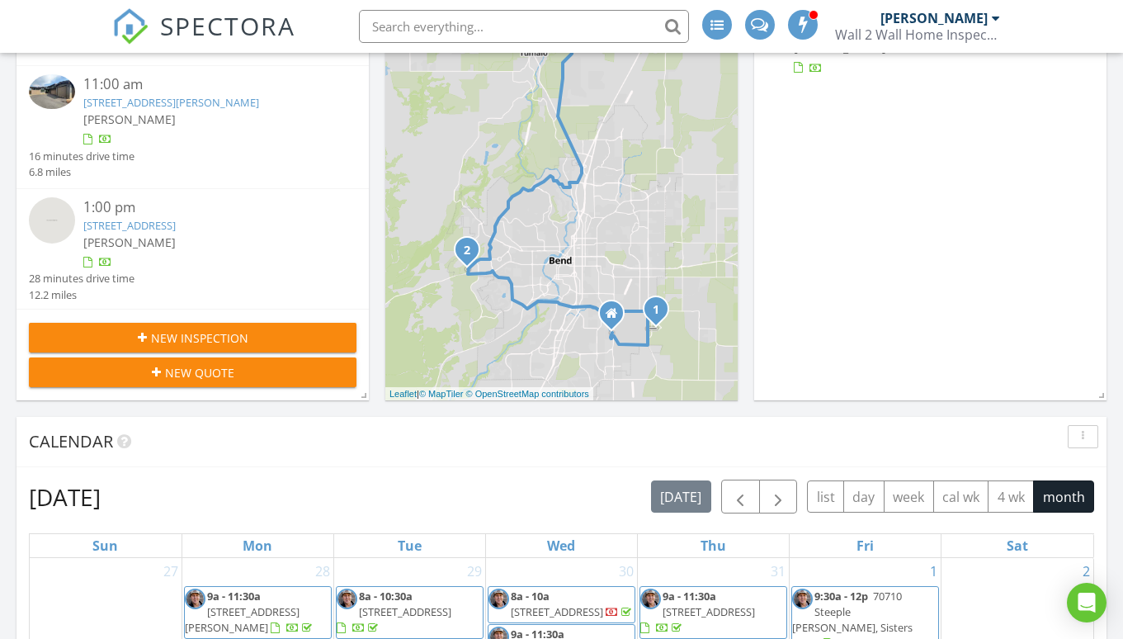
scroll to position [332, 0]
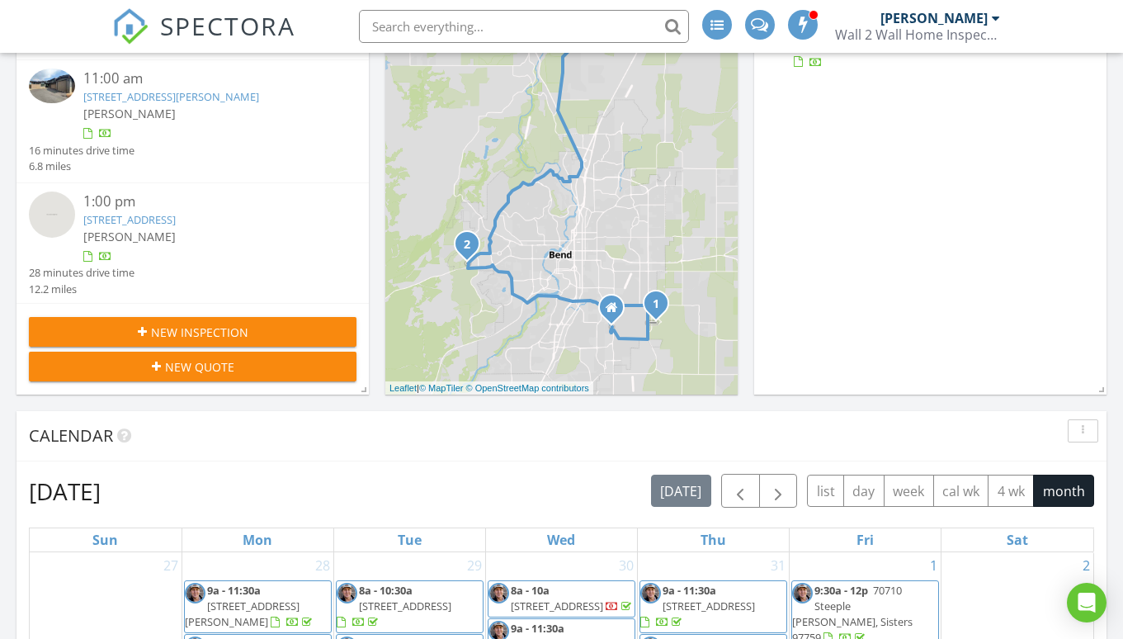
click at [176, 334] on span "New Inspection" at bounding box center [199, 331] width 97 height 17
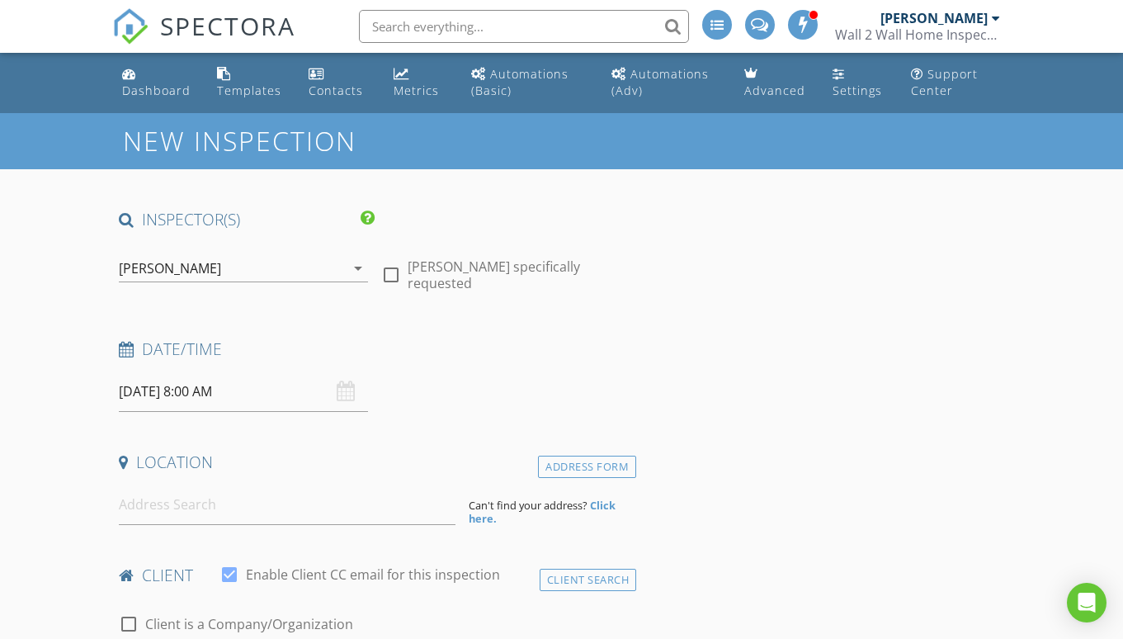
click at [200, 376] on input "[DATE] 8:00 AM" at bounding box center [243, 391] width 249 height 40
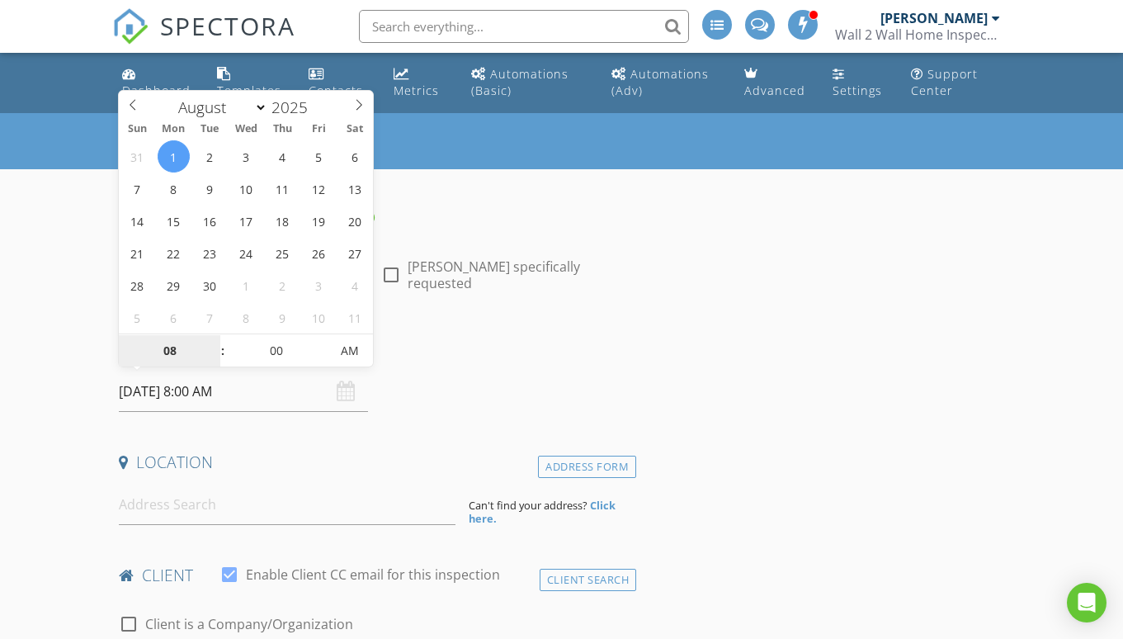
select select "8"
type input "09/01/2025 8:00 AM"
type input "09"
type input "[DATE] 9:00 AM"
click at [216, 342] on span at bounding box center [215, 342] width 12 height 17
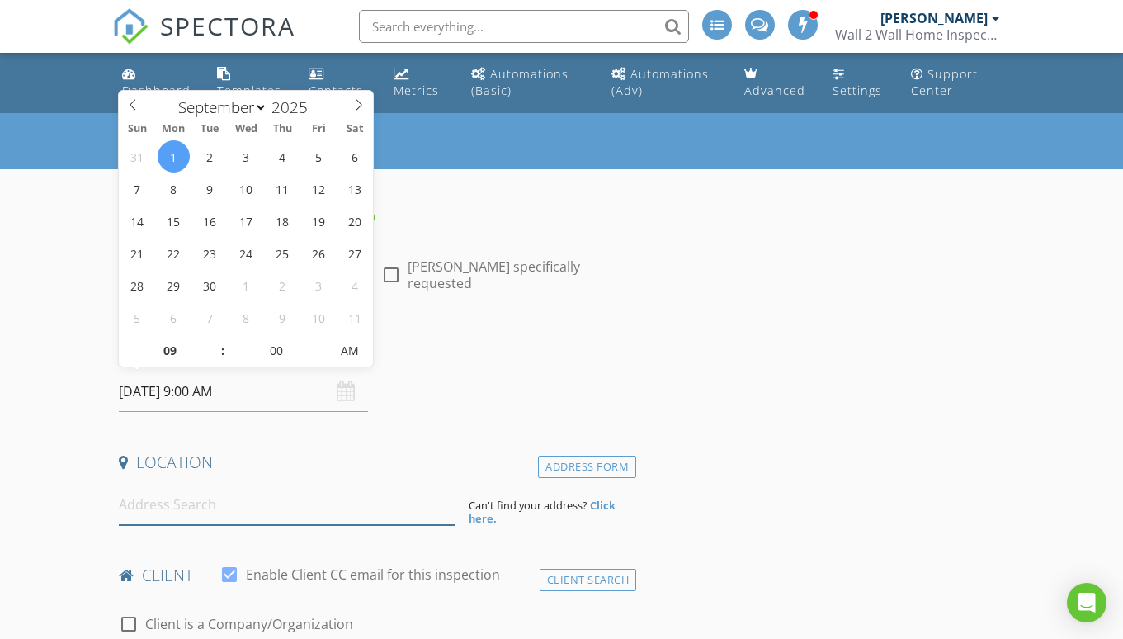
click at [187, 507] on input at bounding box center [287, 504] width 336 height 40
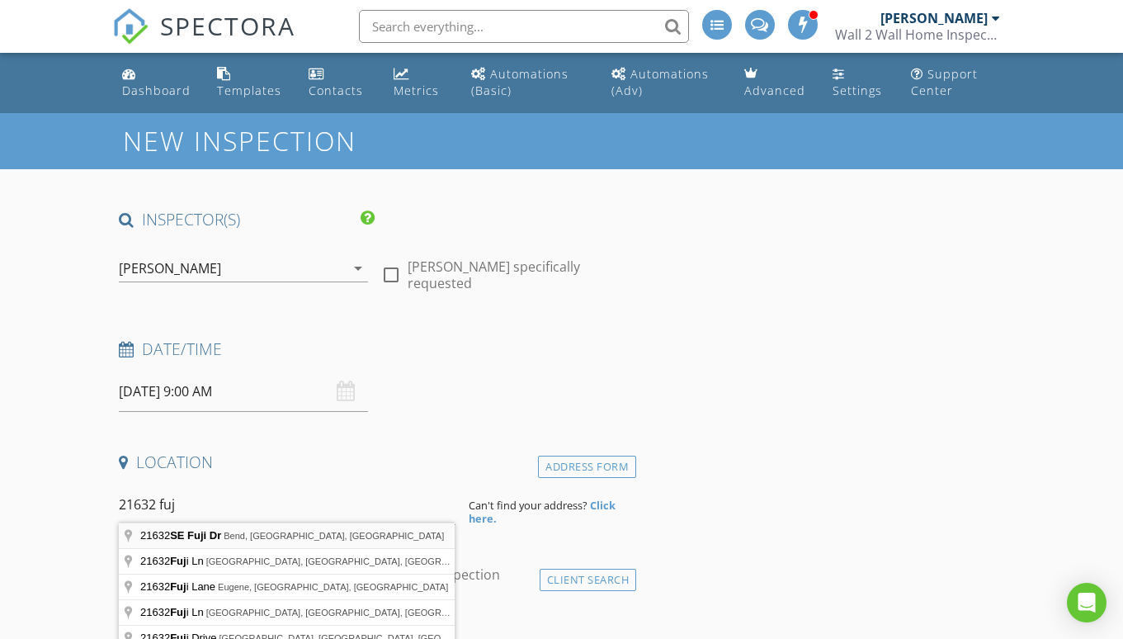
type input "21632 SE Fuji Dr, Bend, OR, USA"
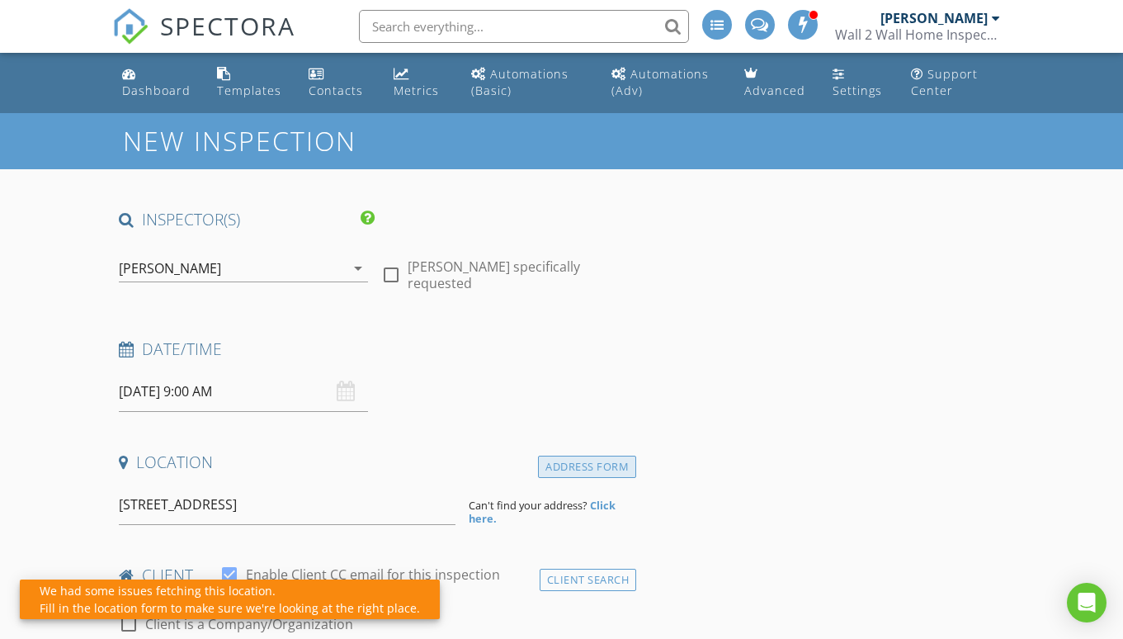
click at [571, 464] on div "Address Form" at bounding box center [587, 466] width 98 height 22
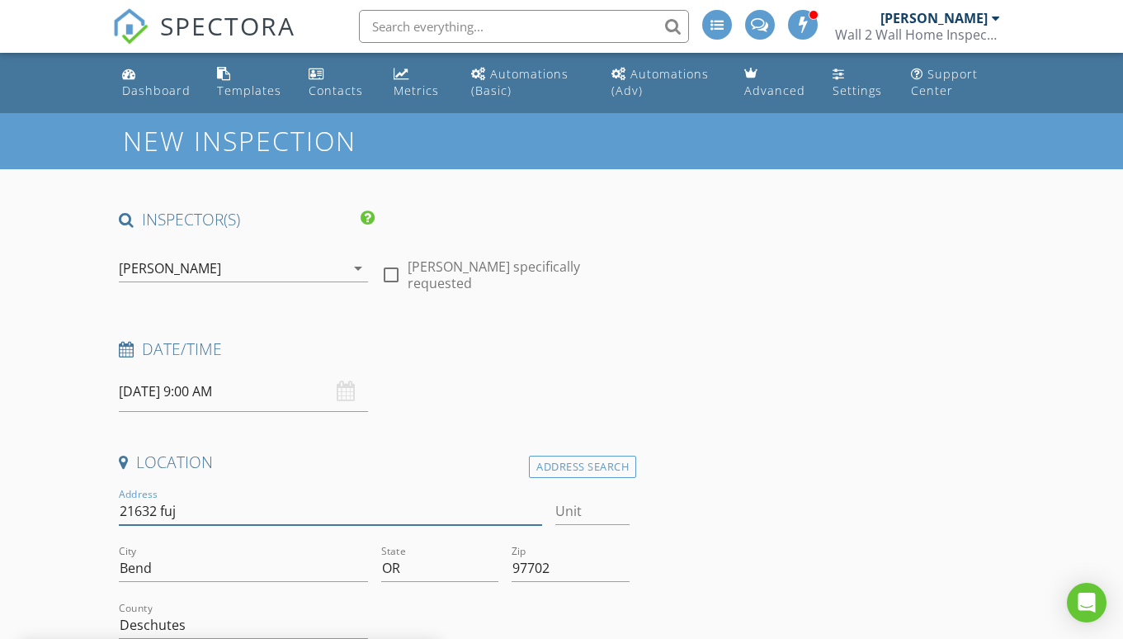
click at [229, 497] on input "21632 fuj" at bounding box center [330, 510] width 423 height 27
click at [200, 507] on input "21632 fuj" at bounding box center [330, 510] width 423 height 27
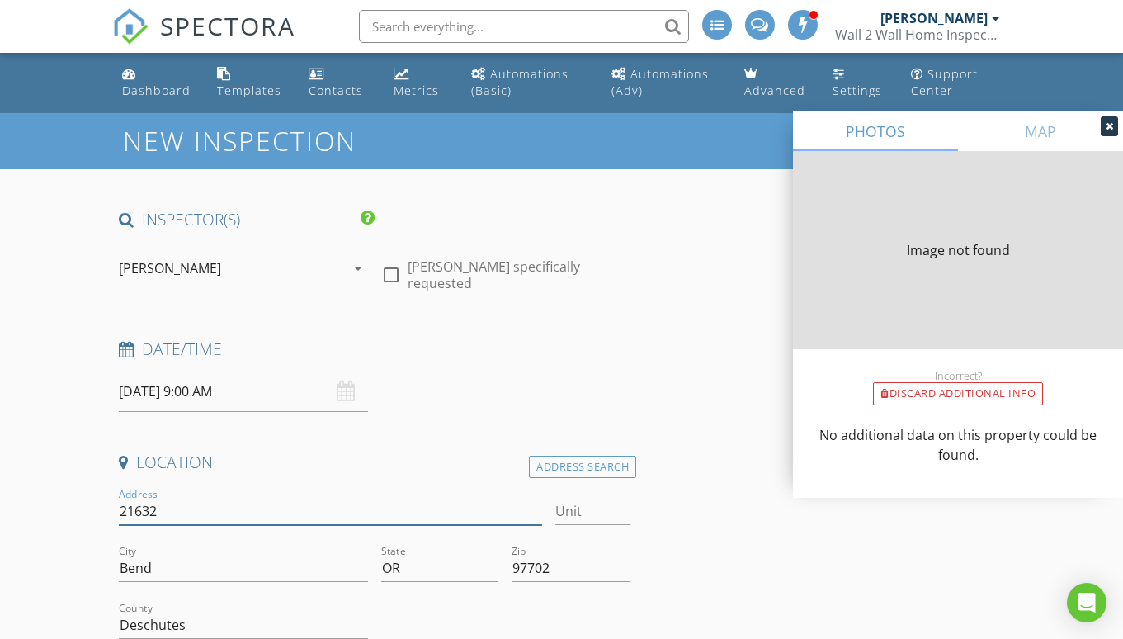
type input "21632 S"
type input "0"
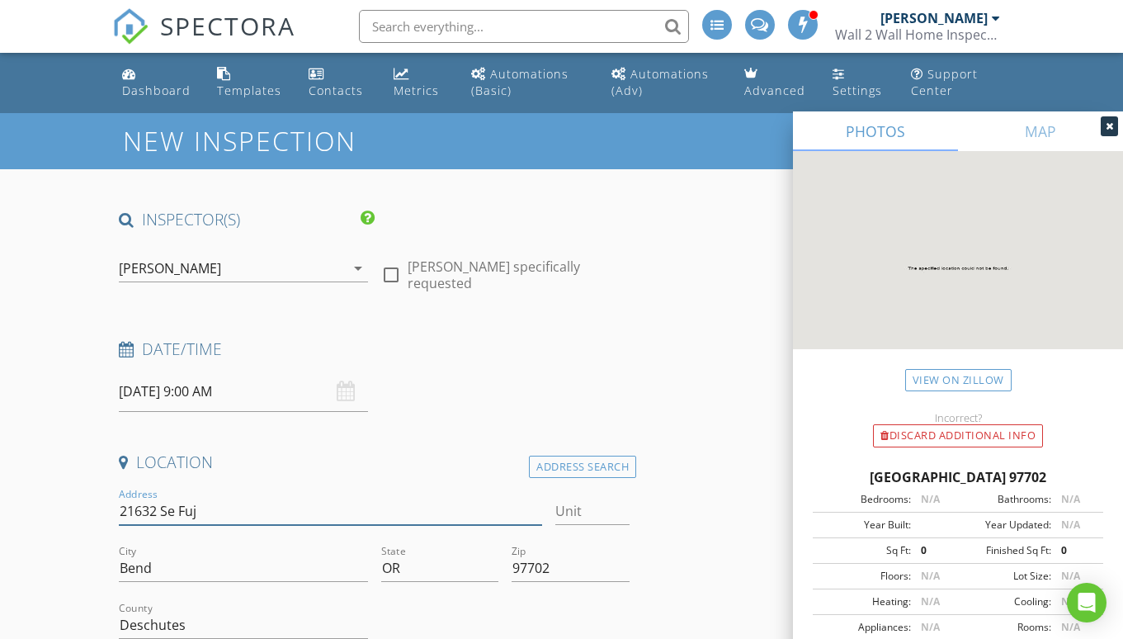
type input "21632 Se Fuji"
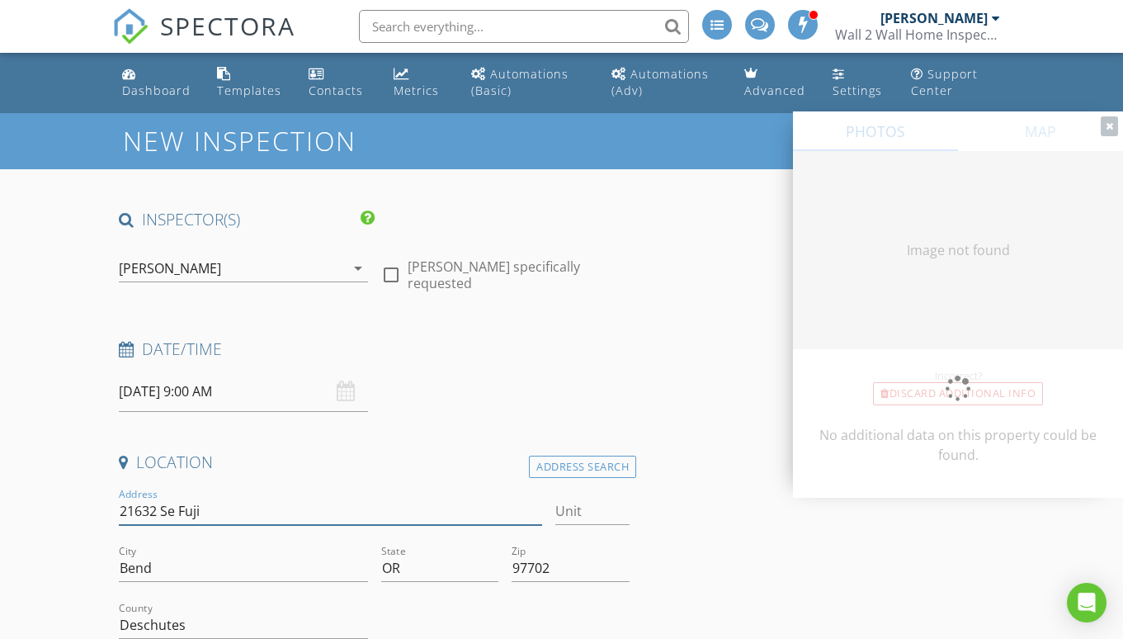
type input "0"
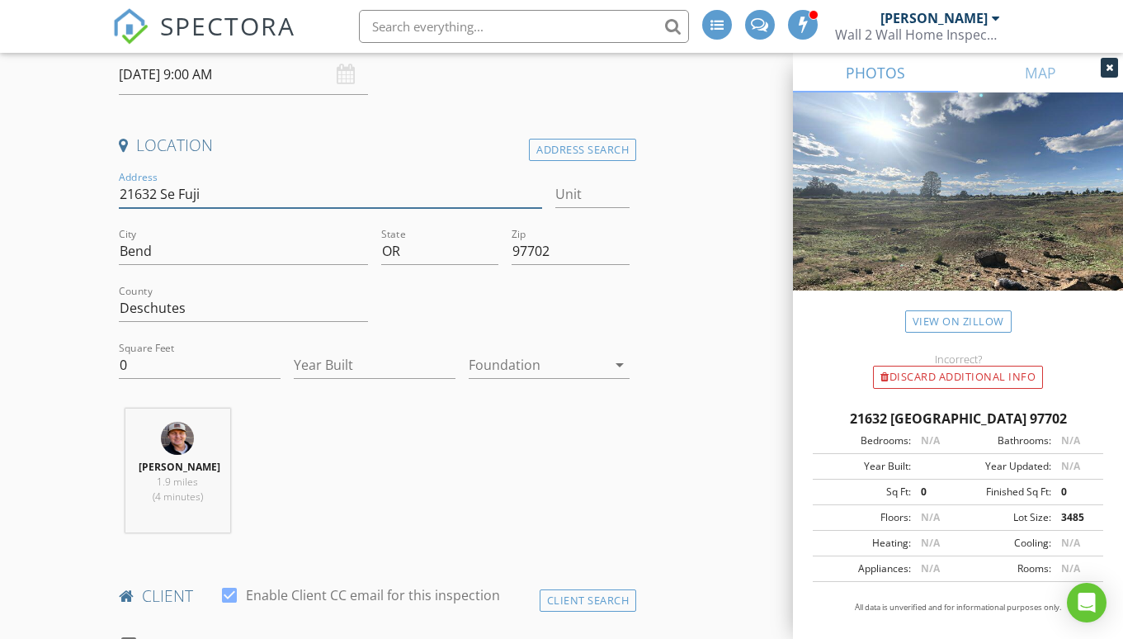
scroll to position [571, 0]
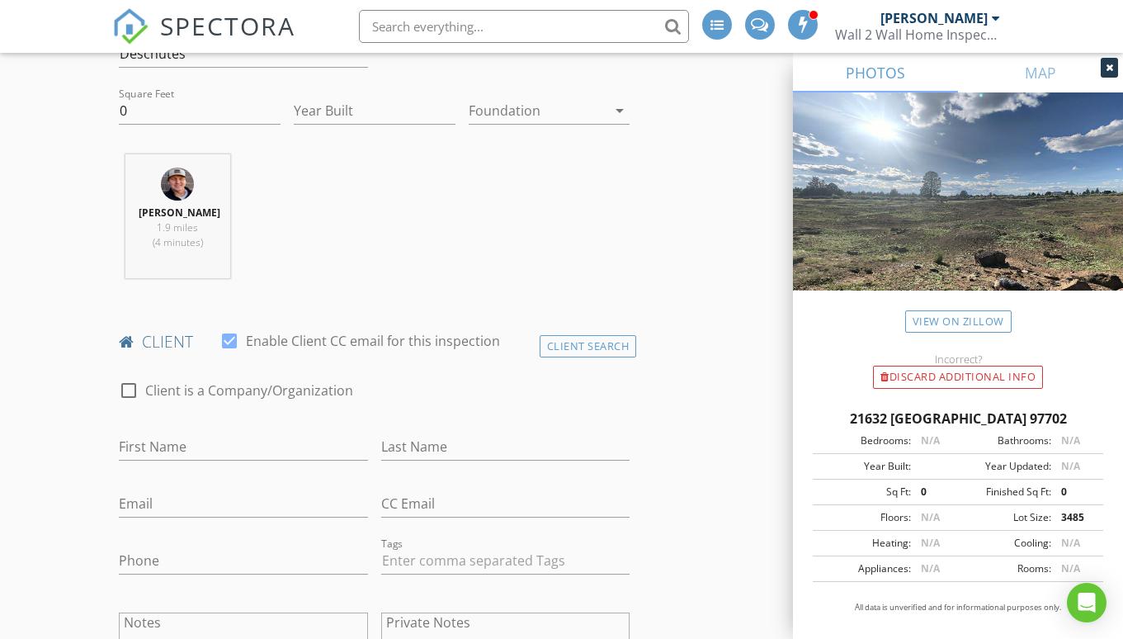
type input "21632 Se Fuji"
type input "Nancy"
type input "Bonetto"
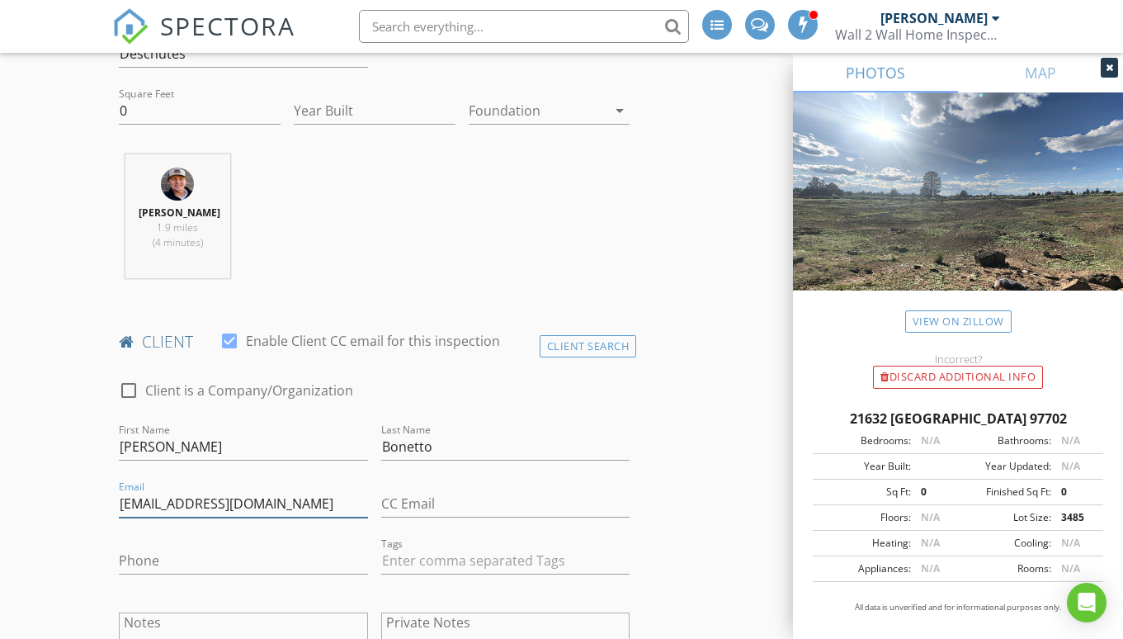
type input "mbone@bendbroadband.com"
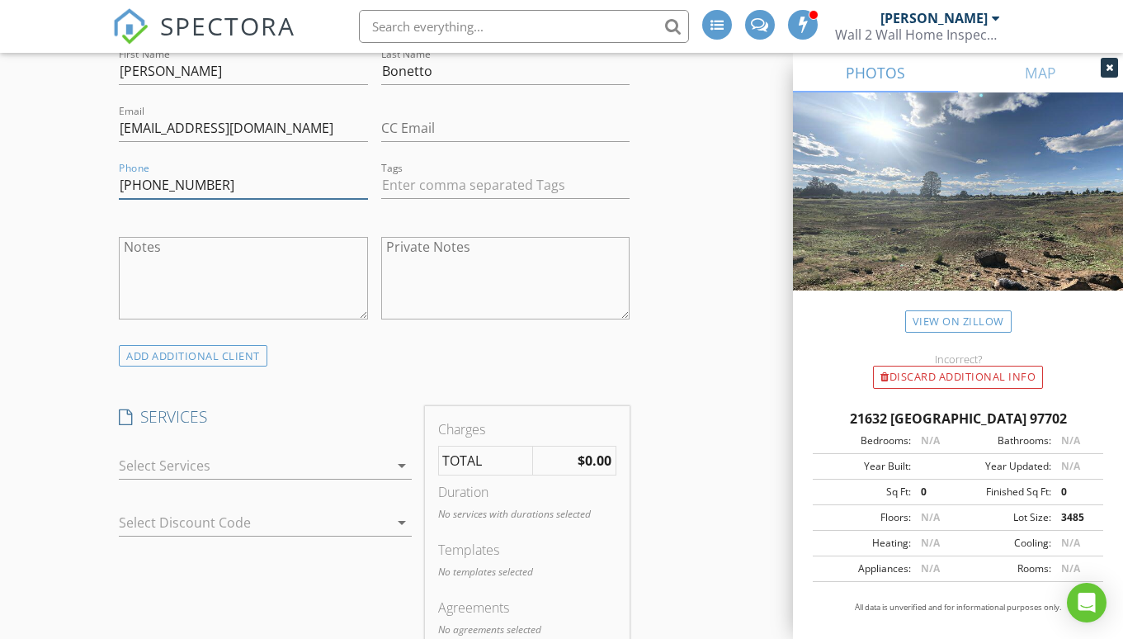
type input "541-390-5865"
click at [403, 460] on icon "arrow_drop_down" at bounding box center [402, 465] width 20 height 20
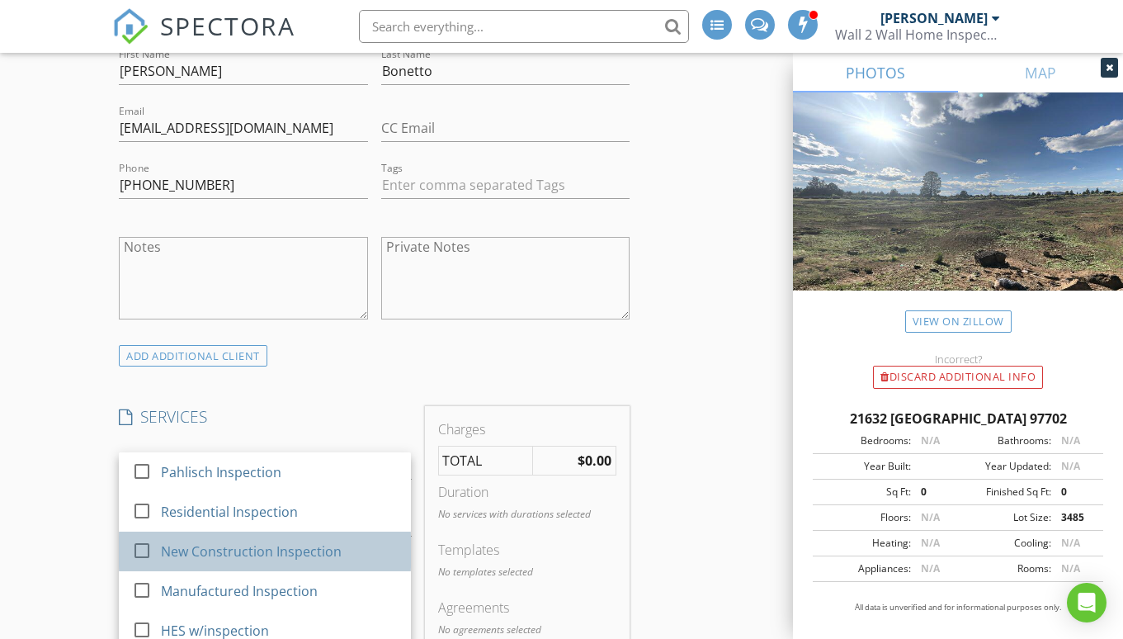
click at [261, 535] on div "New Construction Inspection" at bounding box center [279, 551] width 237 height 33
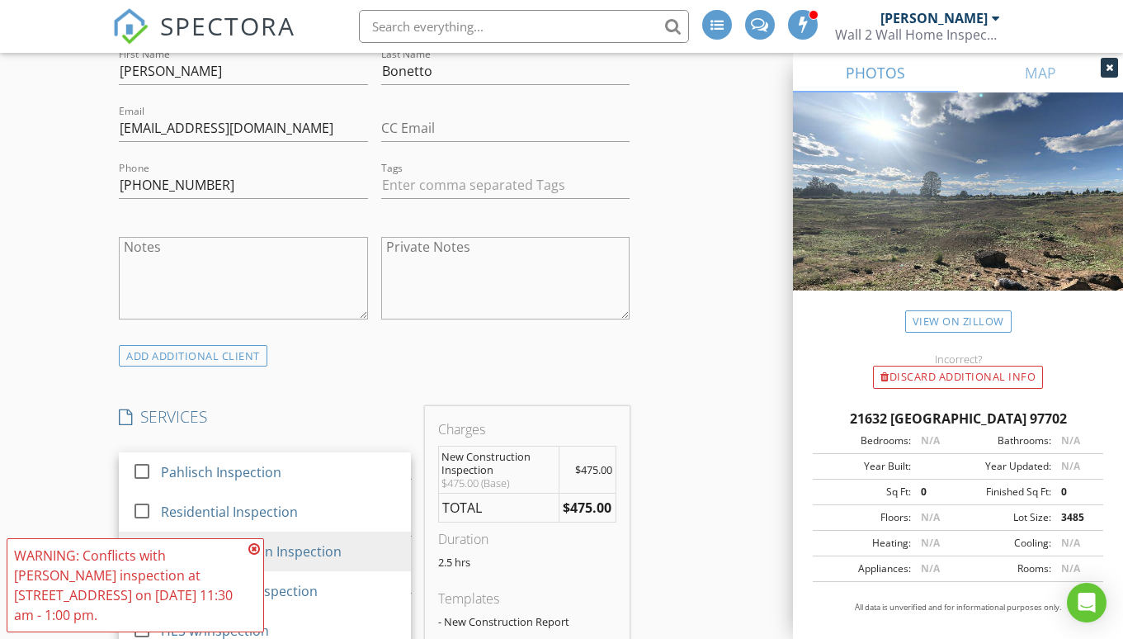
click at [254, 549] on icon at bounding box center [254, 548] width 12 height 13
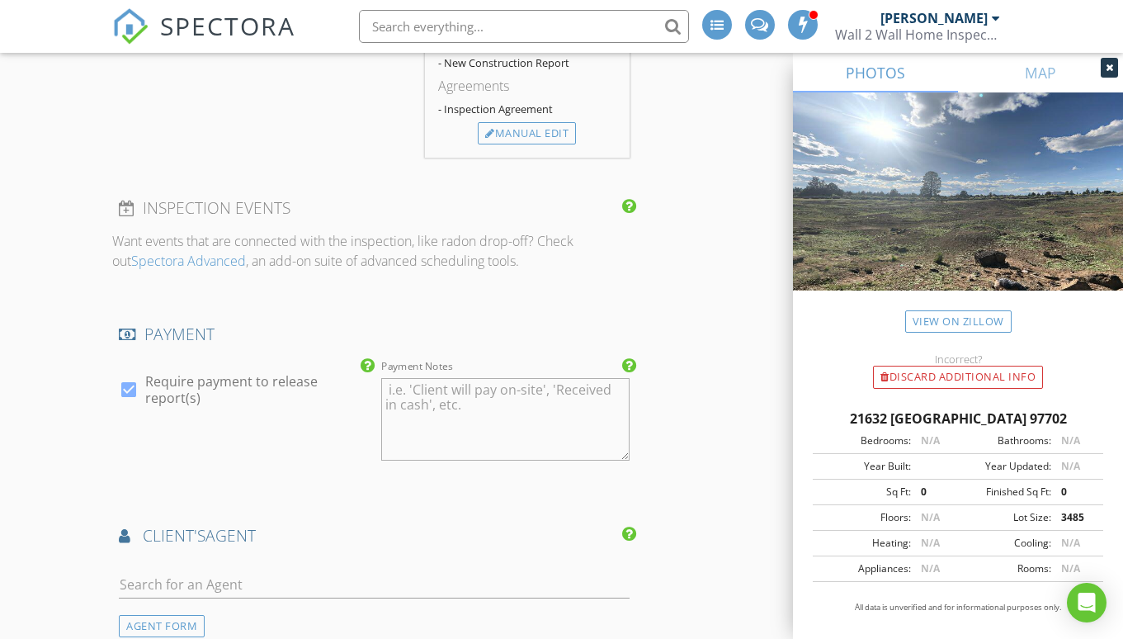
scroll to position [1514, 0]
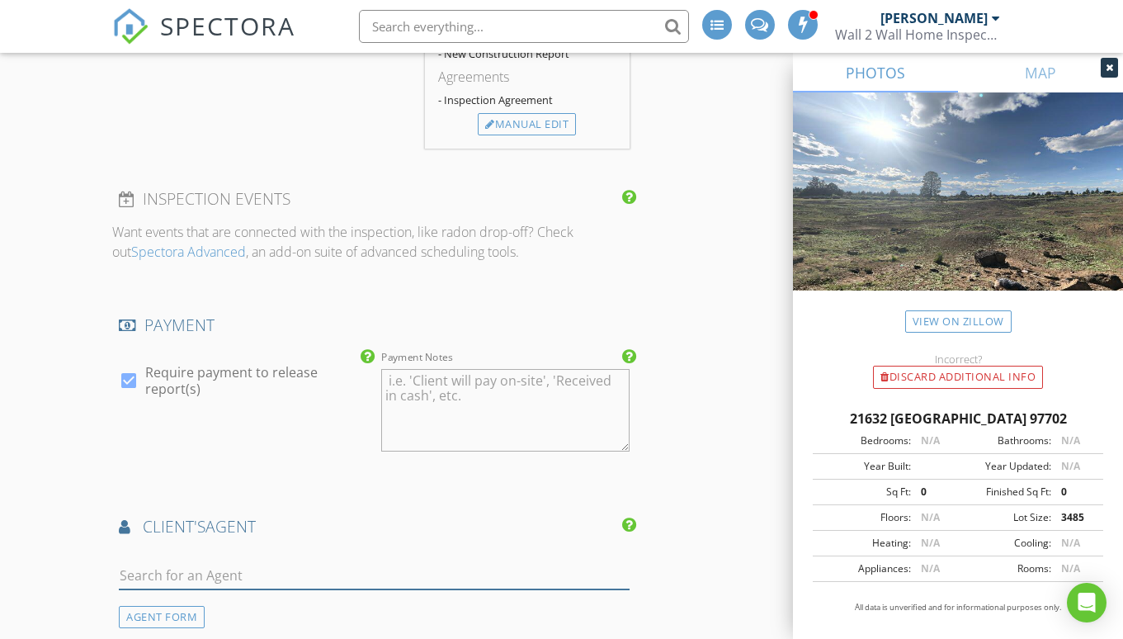
click at [235, 573] on input "text" at bounding box center [374, 575] width 511 height 27
type input "Greg m"
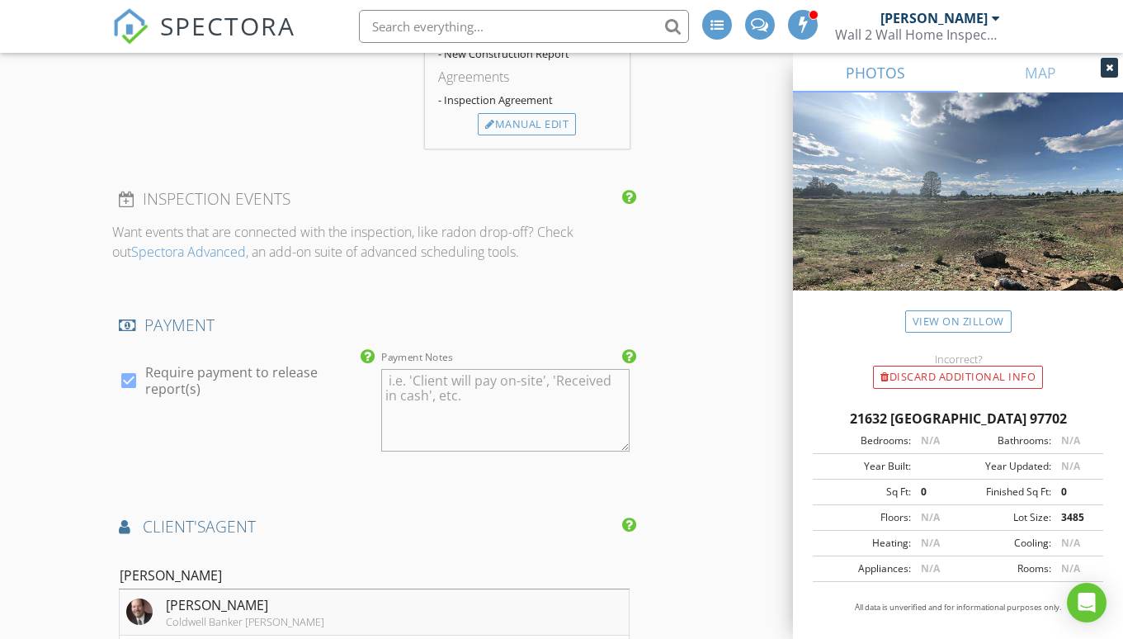
click at [239, 598] on div "Greg Miller" at bounding box center [245, 605] width 158 height 20
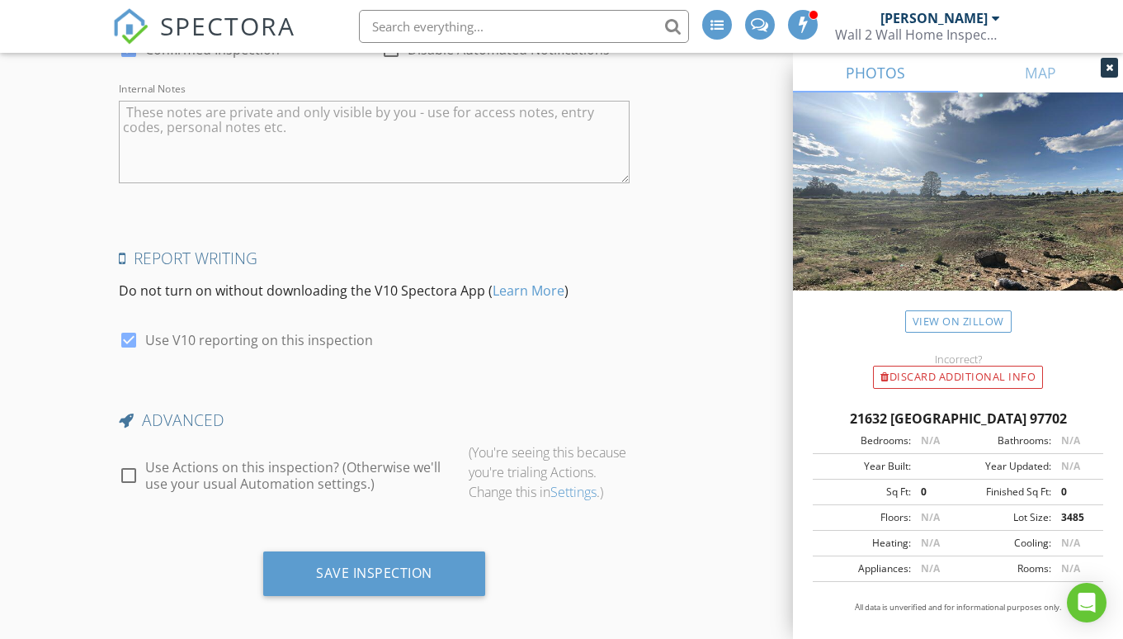
scroll to position [2870, 0]
click at [130, 471] on div at bounding box center [129, 476] width 28 height 28
checkbox input "true"
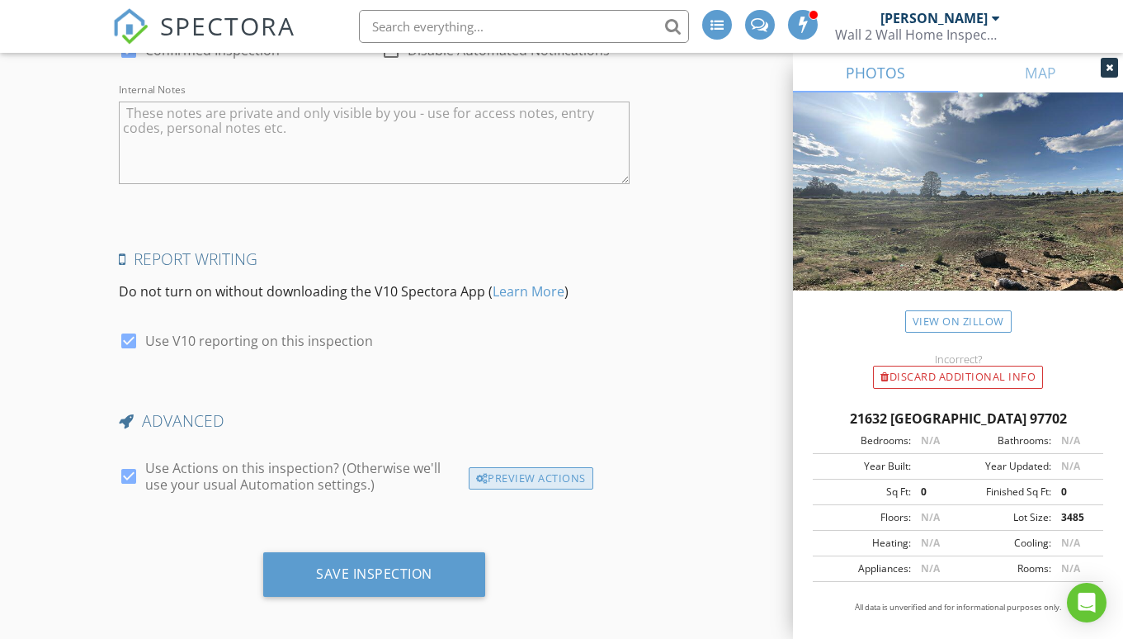
click at [535, 476] on div "Preview Actions" at bounding box center [531, 478] width 125 height 23
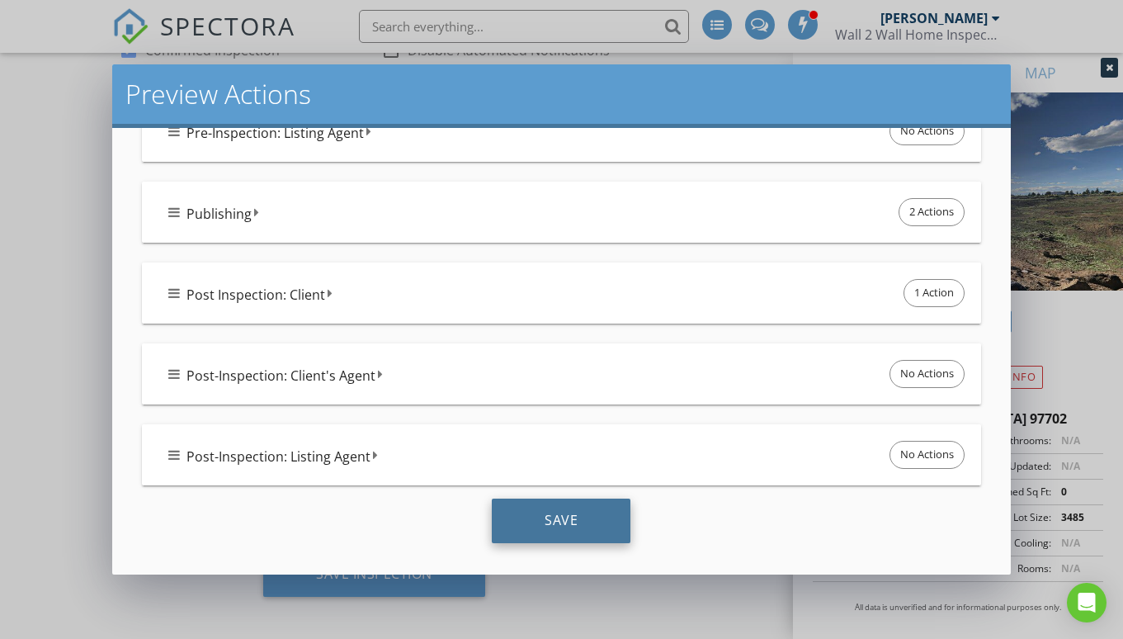
scroll to position [521, 0]
click at [548, 529] on div "Save" at bounding box center [561, 520] width 139 height 45
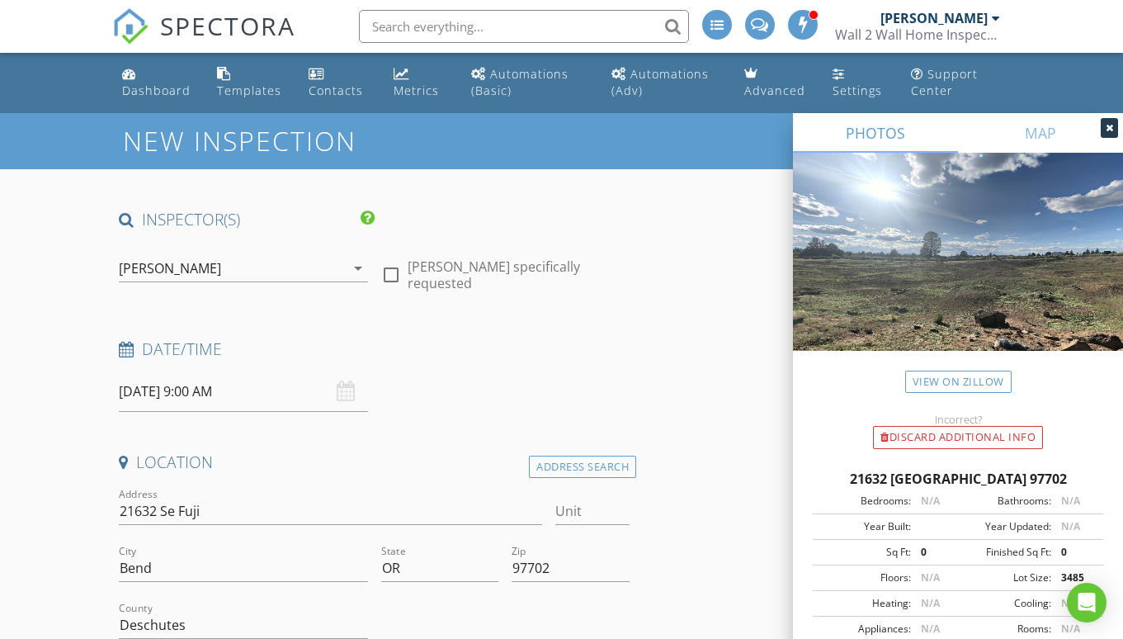
scroll to position [0, 0]
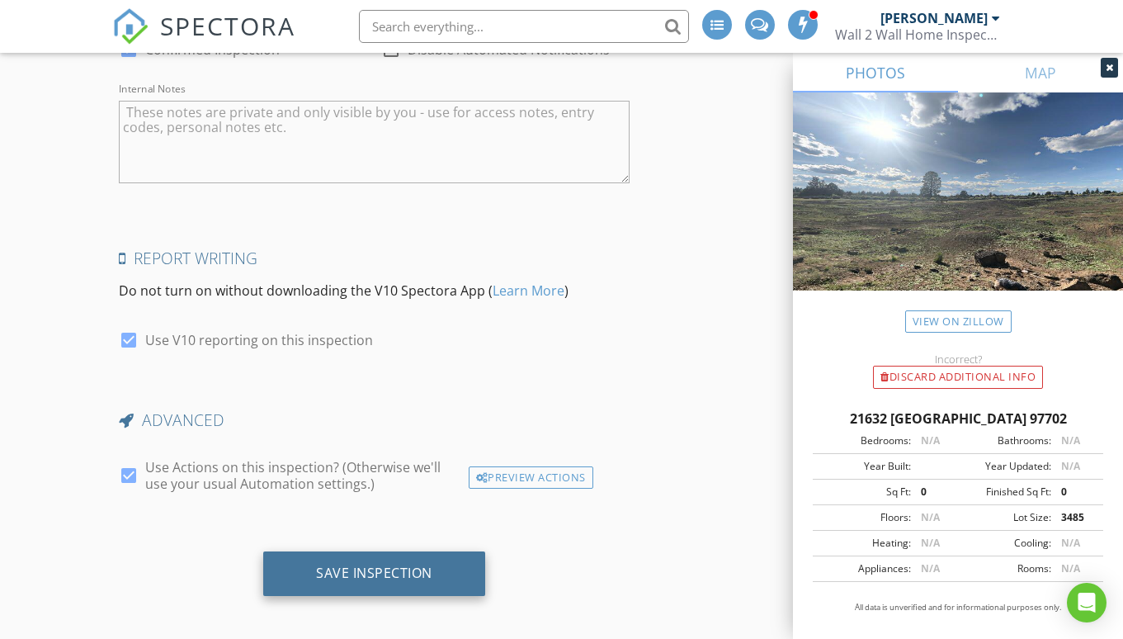
click at [338, 568] on div "Save Inspection" at bounding box center [374, 572] width 116 height 17
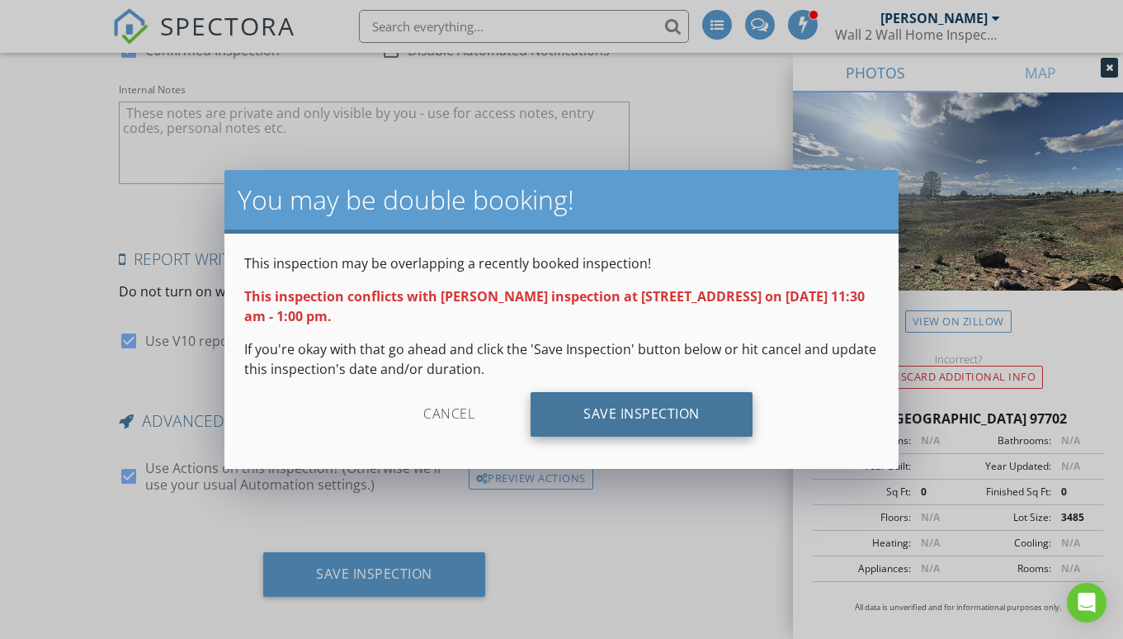
click at [615, 415] on div "Save Inspection" at bounding box center [641, 414] width 222 height 45
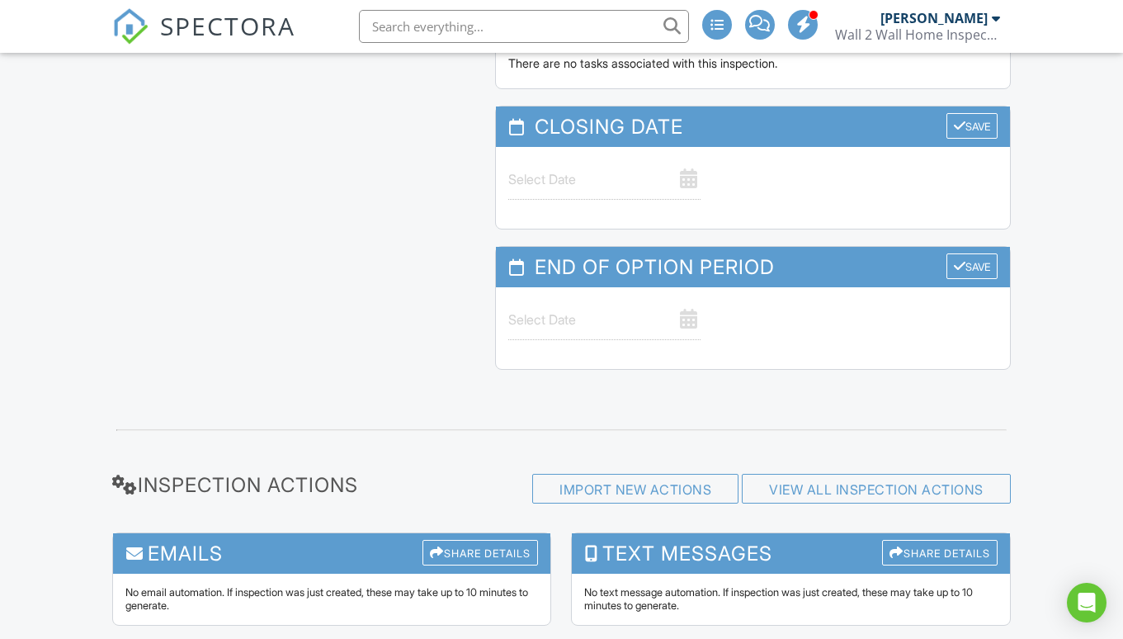
scroll to position [1431, 0]
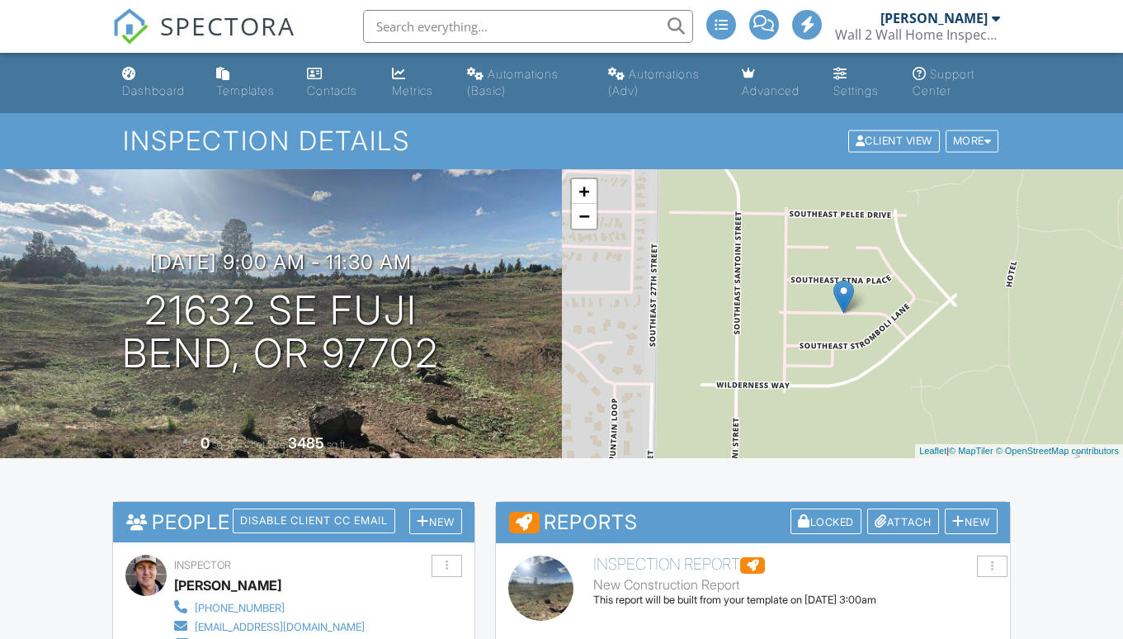
scroll to position [1670, 0]
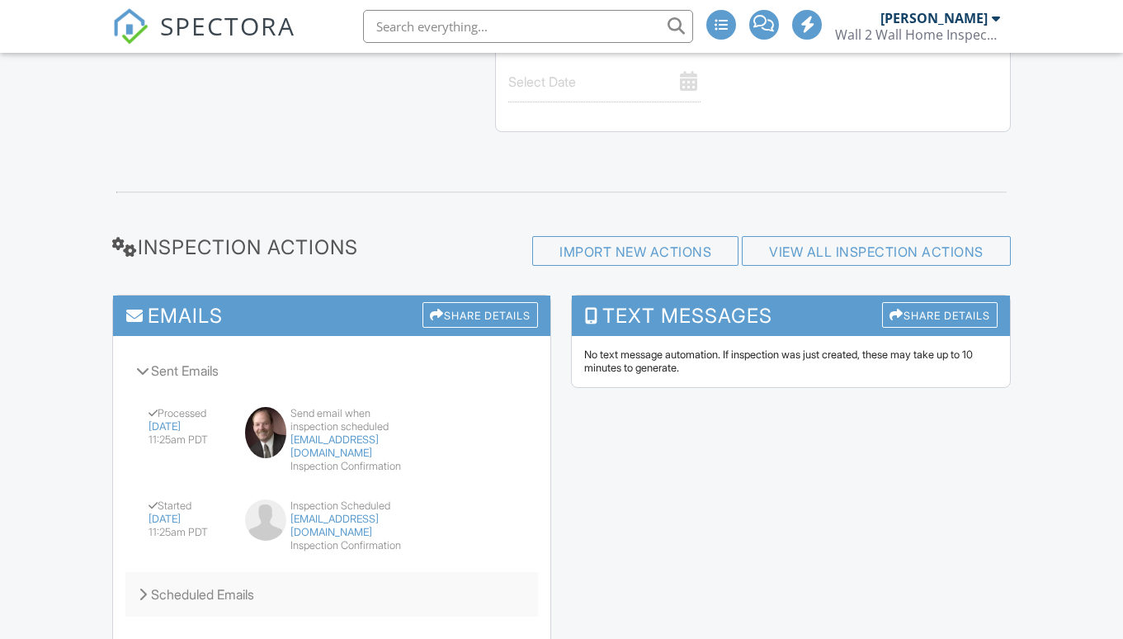
click at [177, 572] on div "Scheduled Emails" at bounding box center [331, 594] width 413 height 45
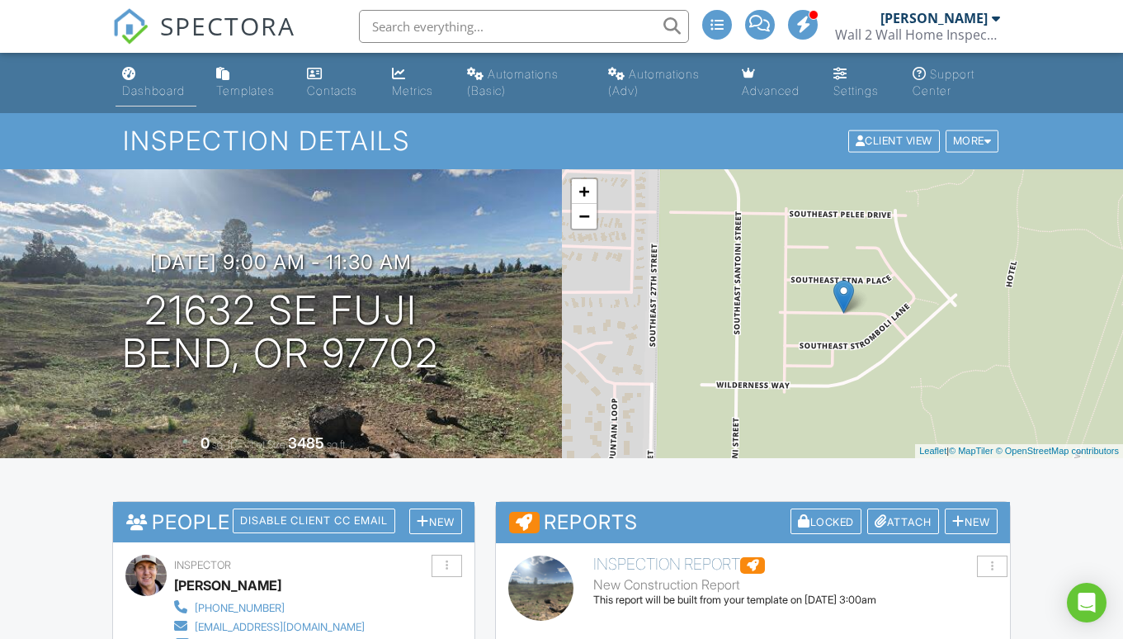
scroll to position [0, 0]
click at [154, 90] on div "Dashboard" at bounding box center [153, 90] width 63 height 14
